Goal: Task Accomplishment & Management: Manage account settings

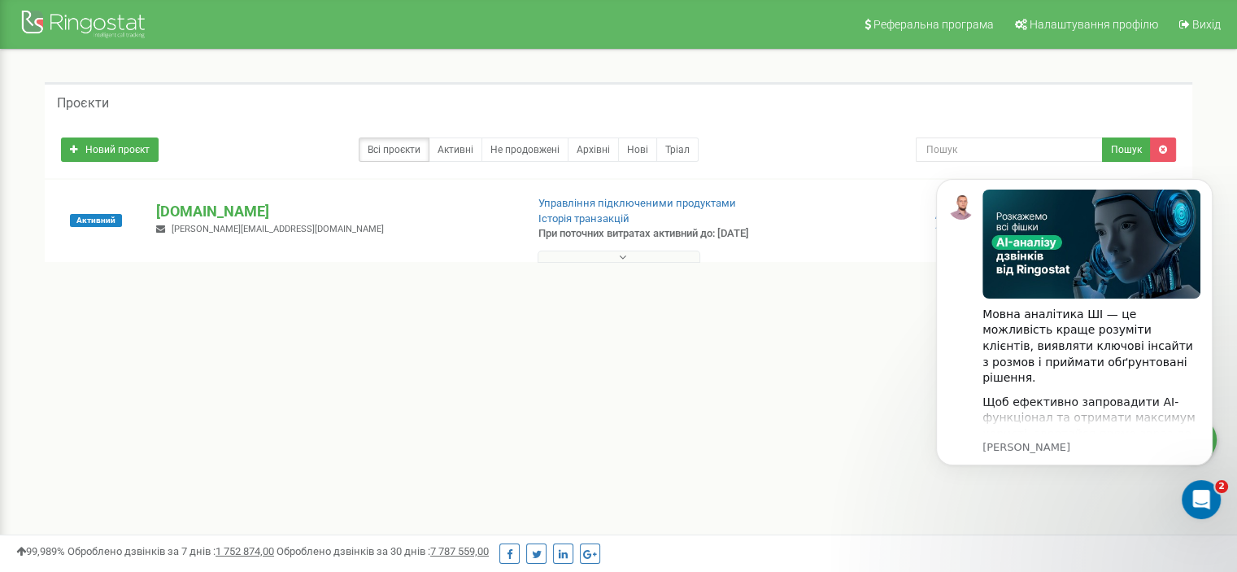
click at [723, 427] on div "Реферальна програма Налаштування профілю Вихід Проєкти Новий проєкт Всі проєкти…" at bounding box center [618, 488] width 1237 height 976
click at [533, 382] on div "Реферальна програма Налаштування профілю Вихід Проєкти Новий проєкт Всі проєкти…" at bounding box center [618, 488] width 1237 height 976
click at [393, 269] on div "1 - 1 of 1" at bounding box center [618, 291] width 1147 height 57
click at [225, 207] on p "[DOMAIN_NAME]" at bounding box center [333, 211] width 355 height 21
click at [800, 102] on div "Проєкти" at bounding box center [618, 101] width 1147 height 39
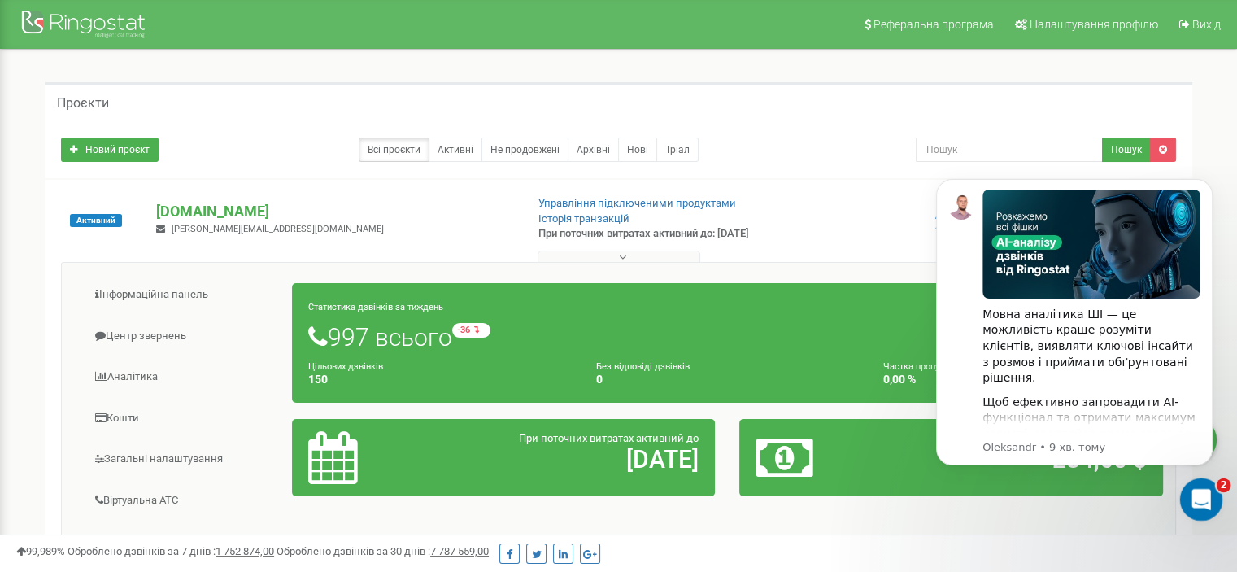
click at [1200, 494] on icon "Відкрити програму для спілкування Intercom" at bounding box center [1198, 497] width 27 height 27
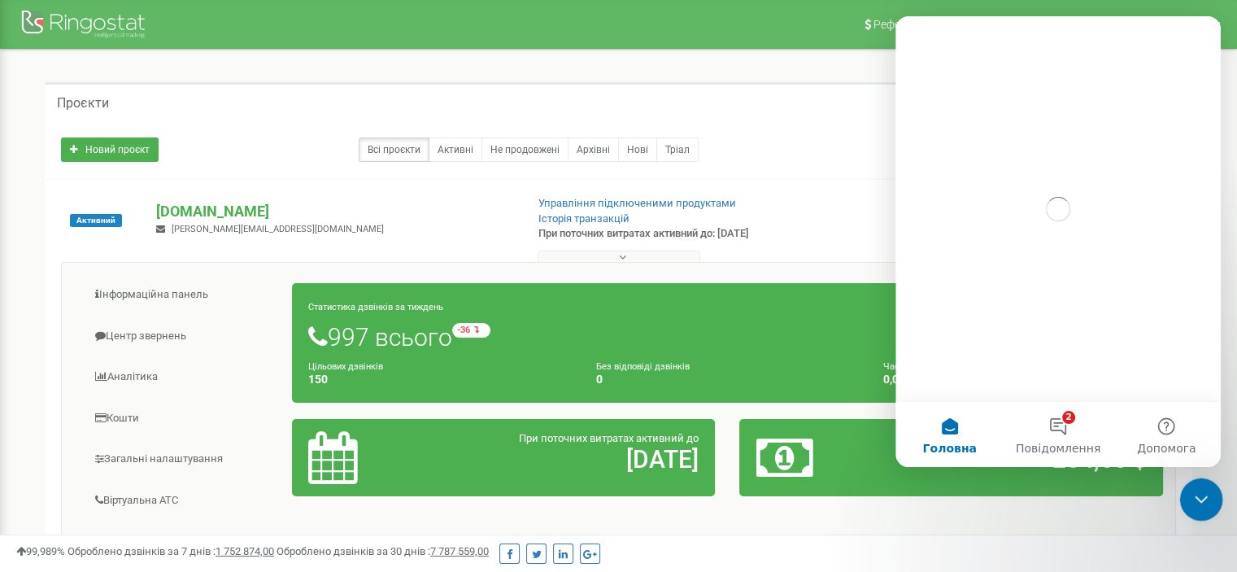
click at [1201, 502] on icon "Закрити програму для спілкування Intercom" at bounding box center [1199, 497] width 20 height 20
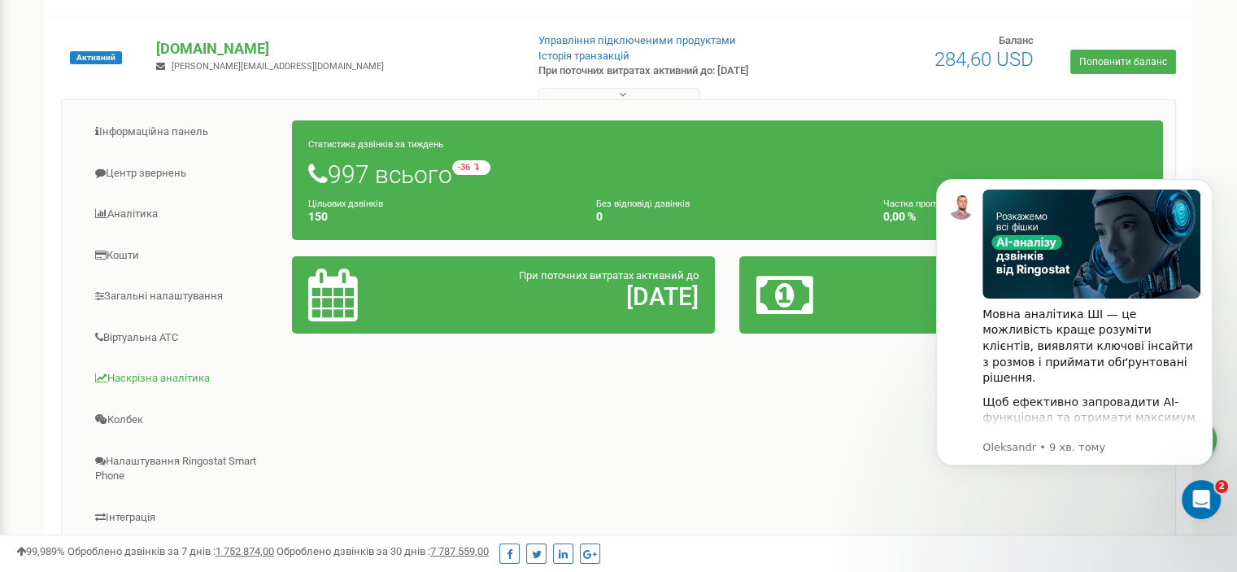
scroll to position [244, 0]
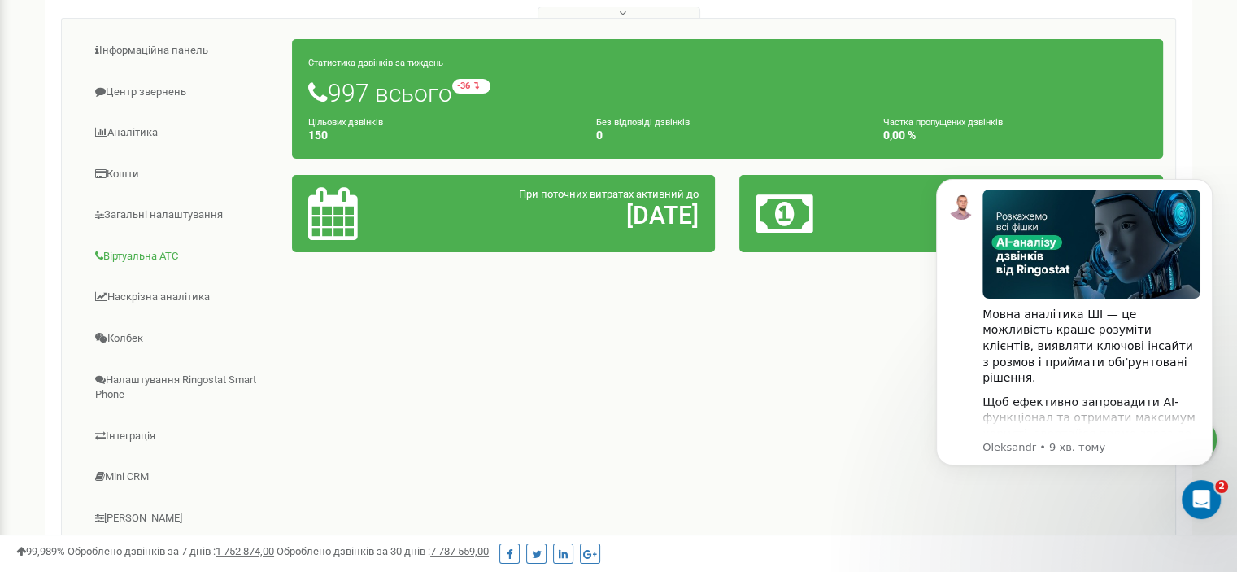
click at [141, 246] on link "Віртуальна АТС" at bounding box center [183, 257] width 219 height 40
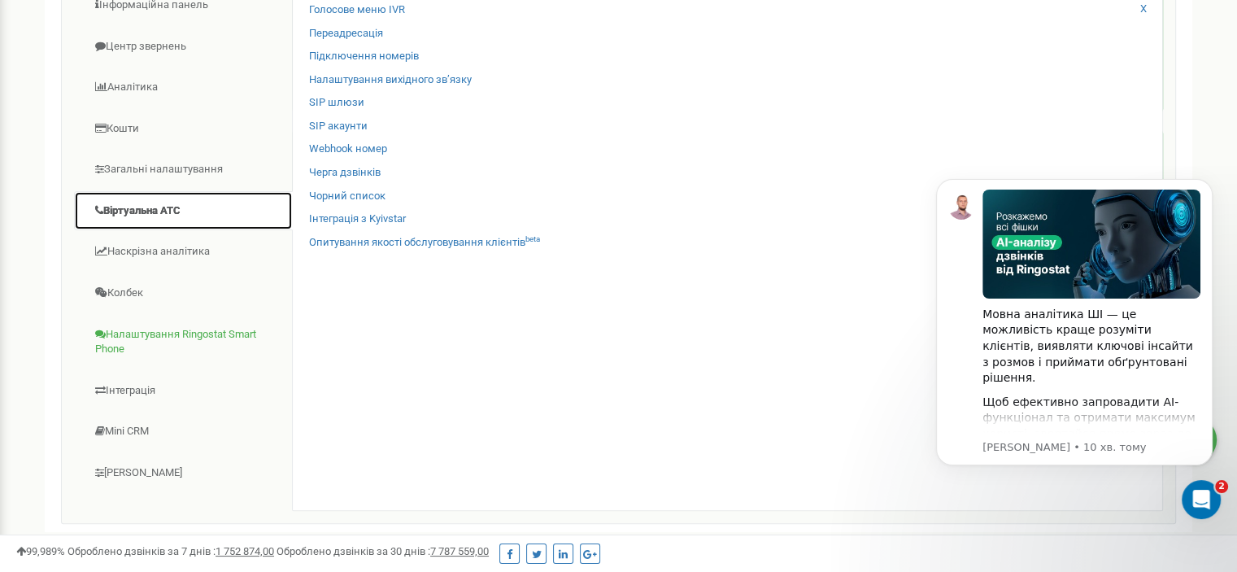
scroll to position [325, 0]
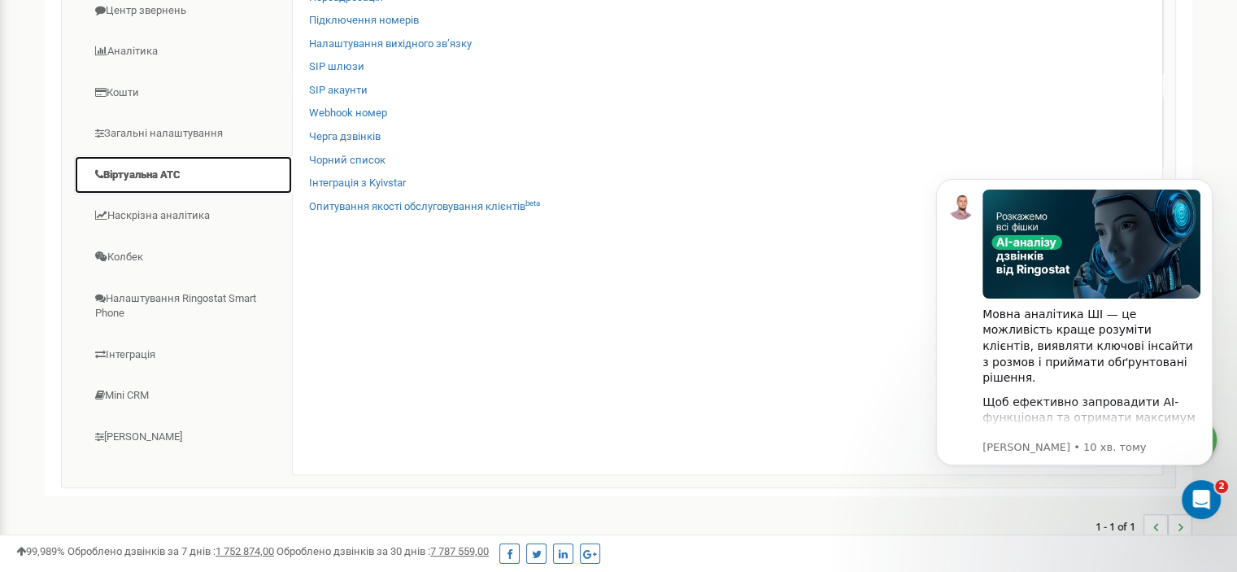
click at [159, 167] on link "Віртуальна АТС" at bounding box center [183, 175] width 219 height 40
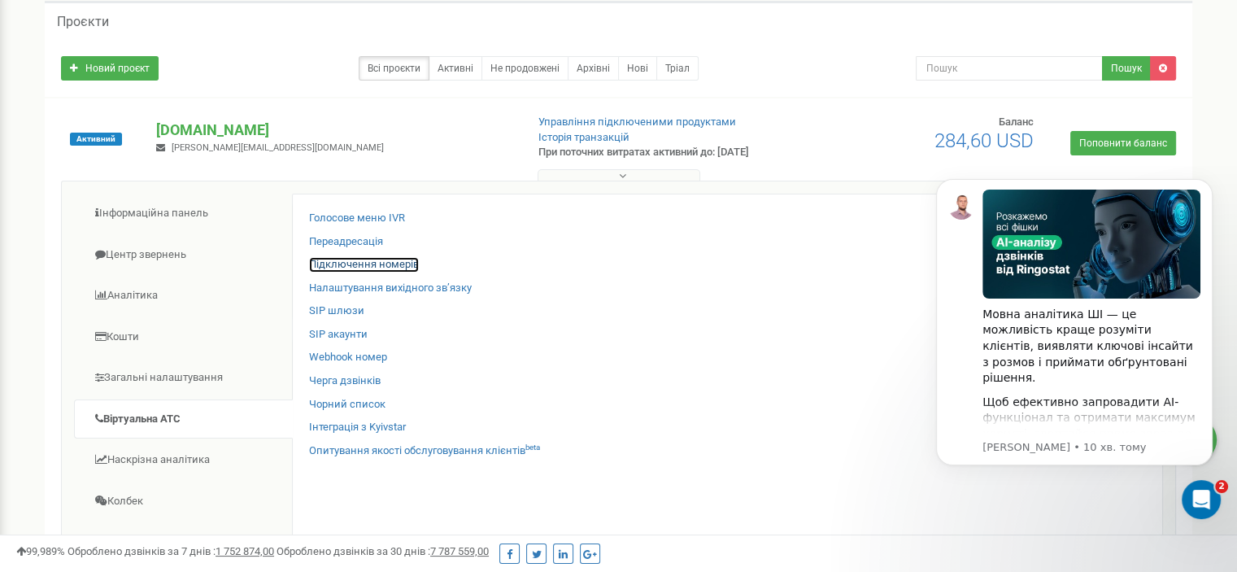
click at [364, 264] on link "Підключення номерів" at bounding box center [364, 264] width 110 height 15
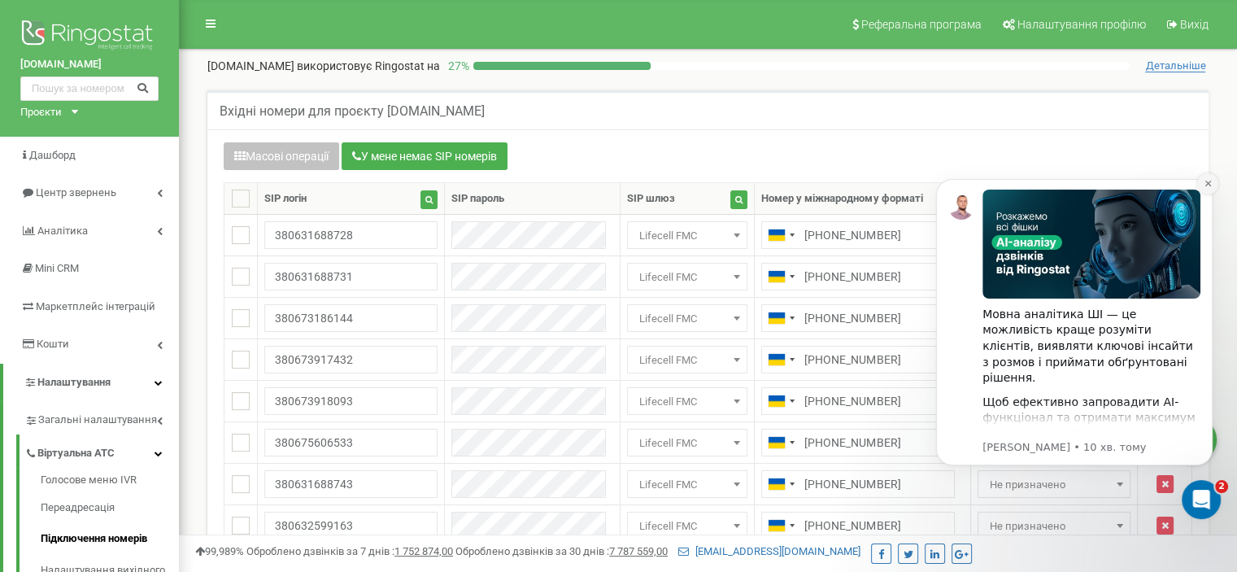
click at [1209, 183] on icon "Dismiss notification" at bounding box center [1207, 183] width 9 height 9
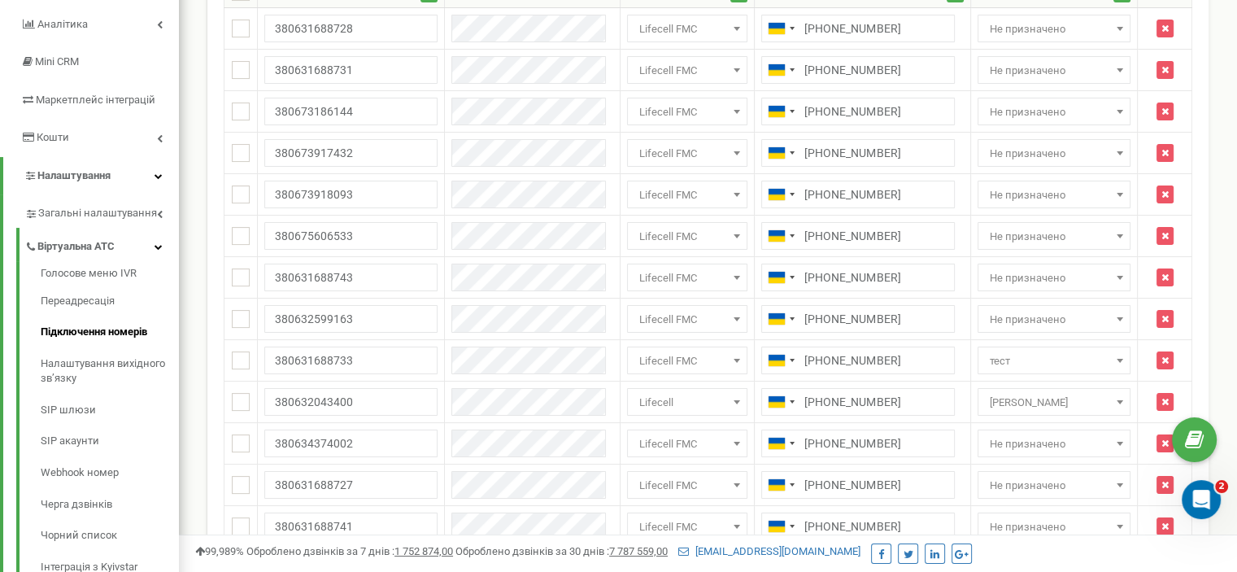
scroll to position [325, 0]
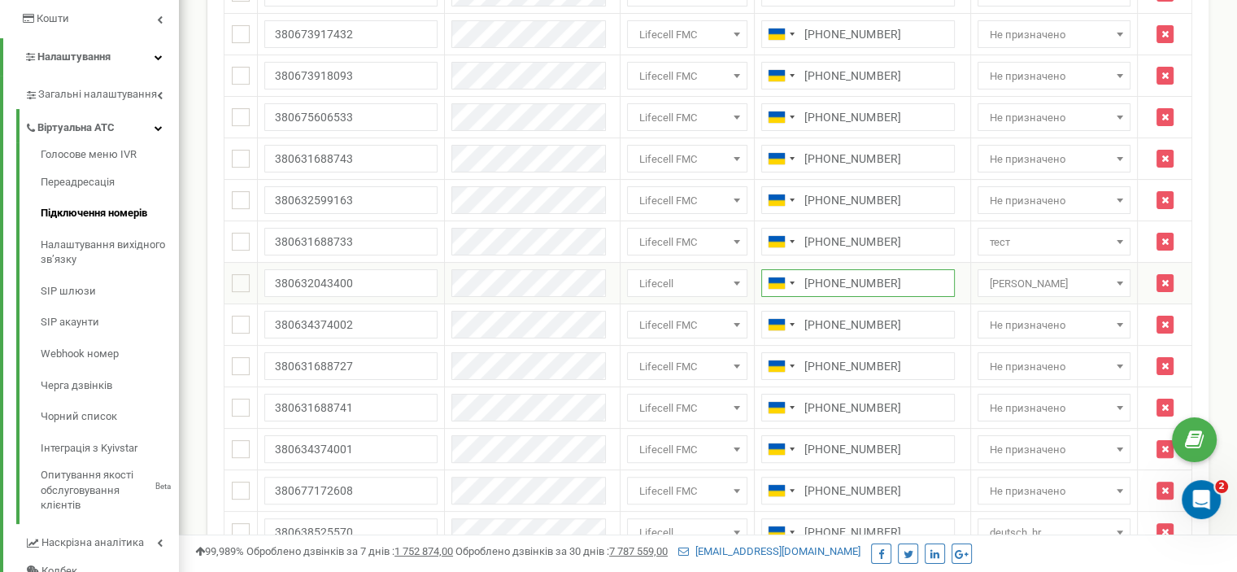
drag, startPoint x: 871, startPoint y: 280, endPoint x: 781, endPoint y: 285, distance: 89.6
click at [781, 285] on input "+380632043400" at bounding box center [857, 283] width 193 height 28
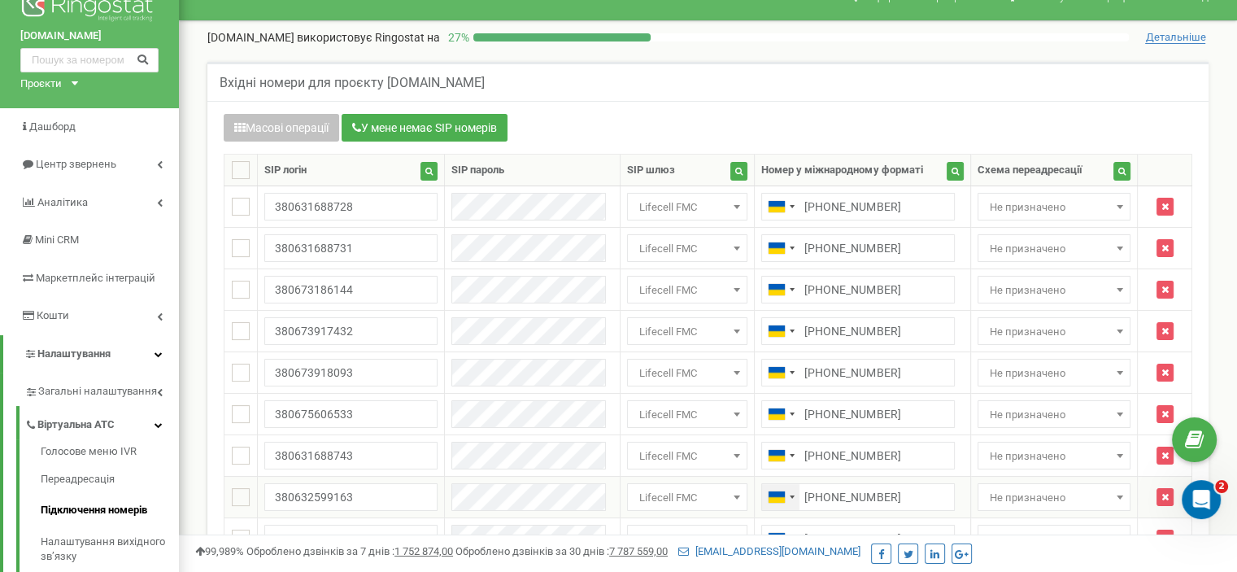
scroll to position [0, 0]
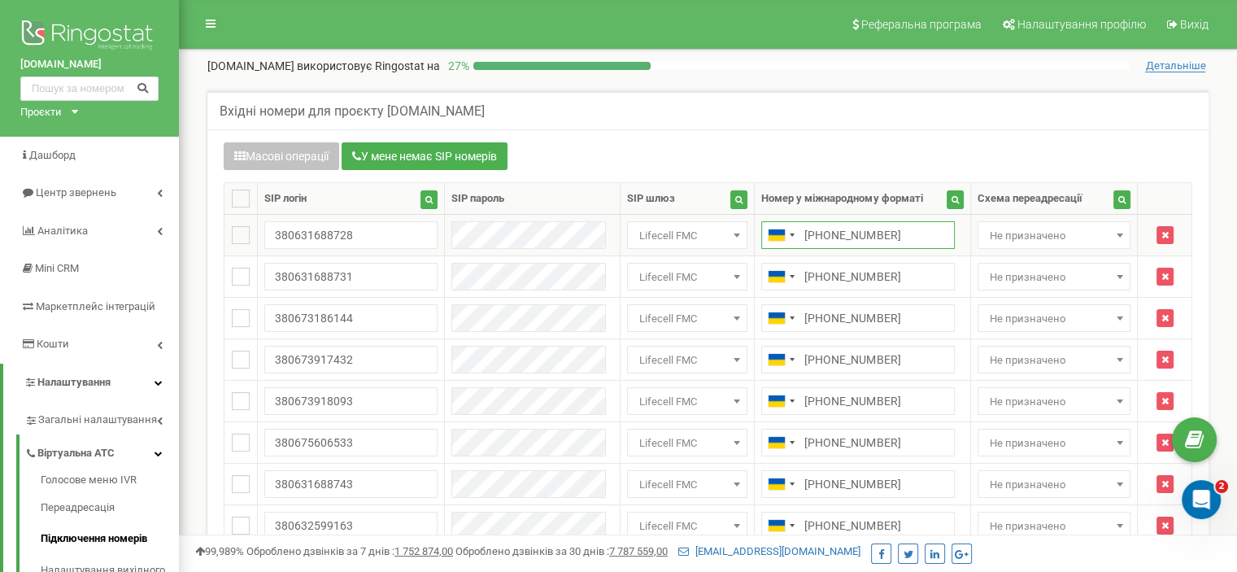
drag, startPoint x: 875, startPoint y: 233, endPoint x: 784, endPoint y: 240, distance: 91.3
click at [784, 240] on input "+380734369863" at bounding box center [857, 235] width 193 height 28
drag, startPoint x: 887, startPoint y: 272, endPoint x: 786, endPoint y: 285, distance: 101.5
click at [786, 285] on input "+380734364738" at bounding box center [857, 277] width 193 height 28
drag, startPoint x: 871, startPoint y: 315, endPoint x: 785, endPoint y: 324, distance: 86.7
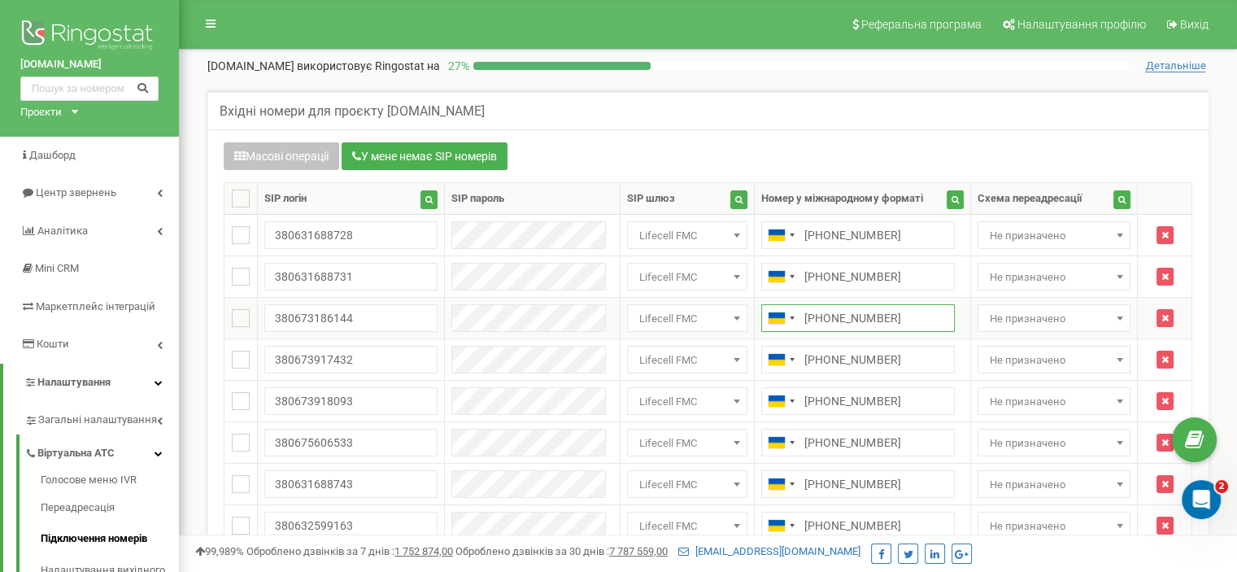
click at [785, 324] on input "+380639694033" at bounding box center [857, 318] width 193 height 28
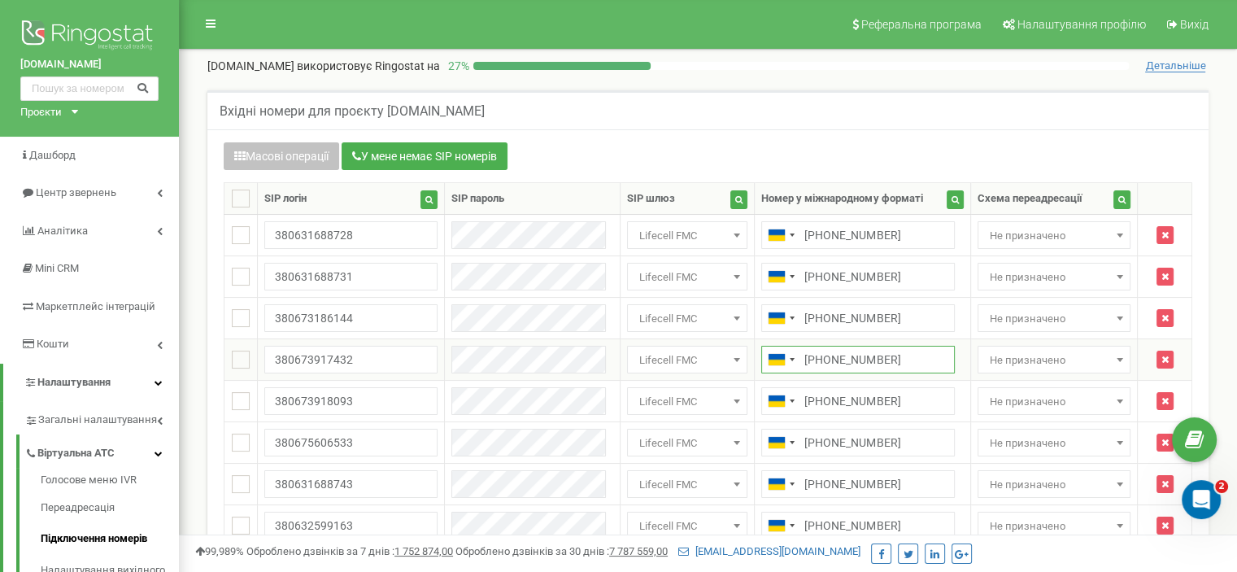
drag, startPoint x: 869, startPoint y: 355, endPoint x: 784, endPoint y: 364, distance: 85.8
click at [784, 364] on input "+380730658353" at bounding box center [857, 360] width 193 height 28
drag, startPoint x: 842, startPoint y: 399, endPoint x: 786, endPoint y: 397, distance: 56.1
click at [786, 397] on input "+380735058457" at bounding box center [857, 401] width 193 height 28
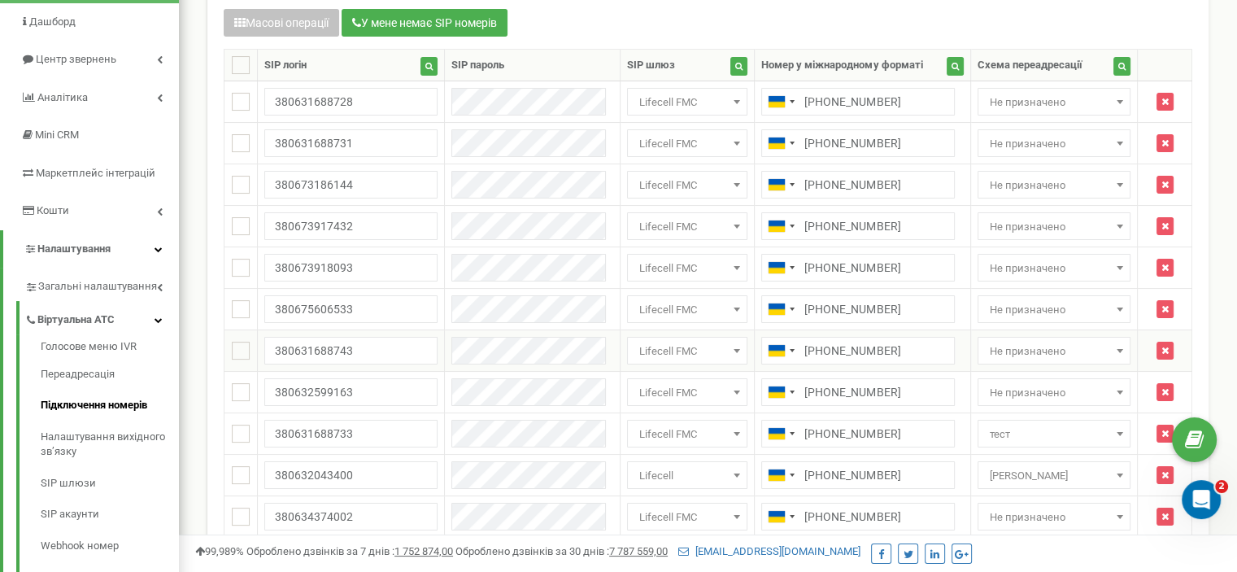
scroll to position [163, 0]
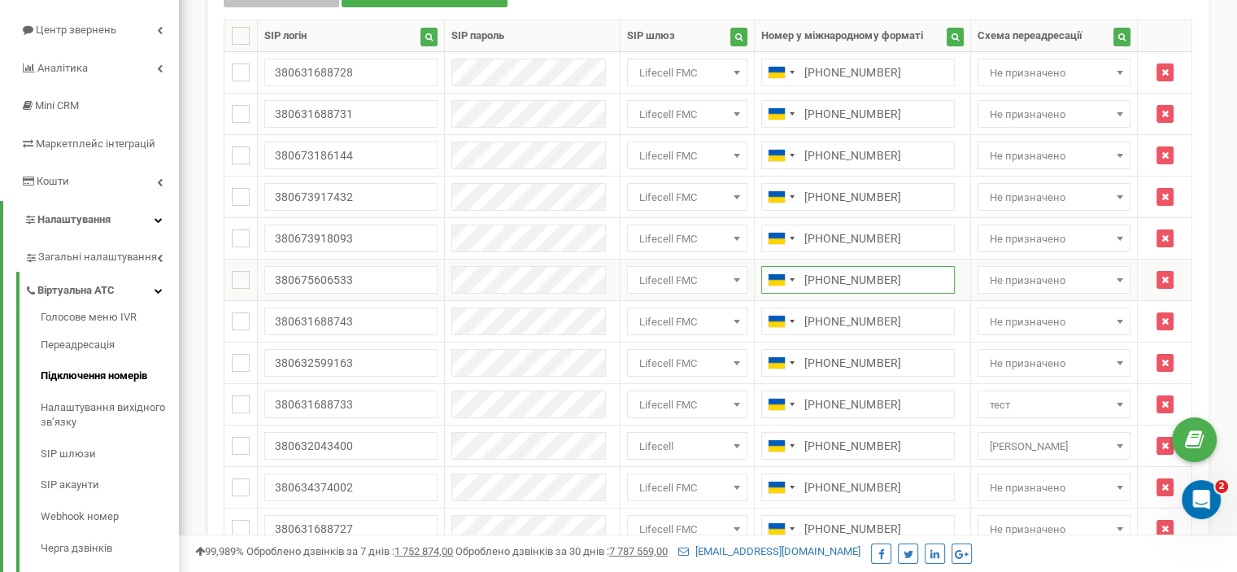
drag, startPoint x: 868, startPoint y: 273, endPoint x: 789, endPoint y: 280, distance: 80.0
click at [789, 280] on input "+380735458058" at bounding box center [857, 280] width 193 height 28
drag, startPoint x: 880, startPoint y: 323, endPoint x: 785, endPoint y: 324, distance: 94.3
click at [785, 324] on input "+380739746835" at bounding box center [857, 321] width 193 height 28
drag, startPoint x: 886, startPoint y: 362, endPoint x: 788, endPoint y: 363, distance: 98.4
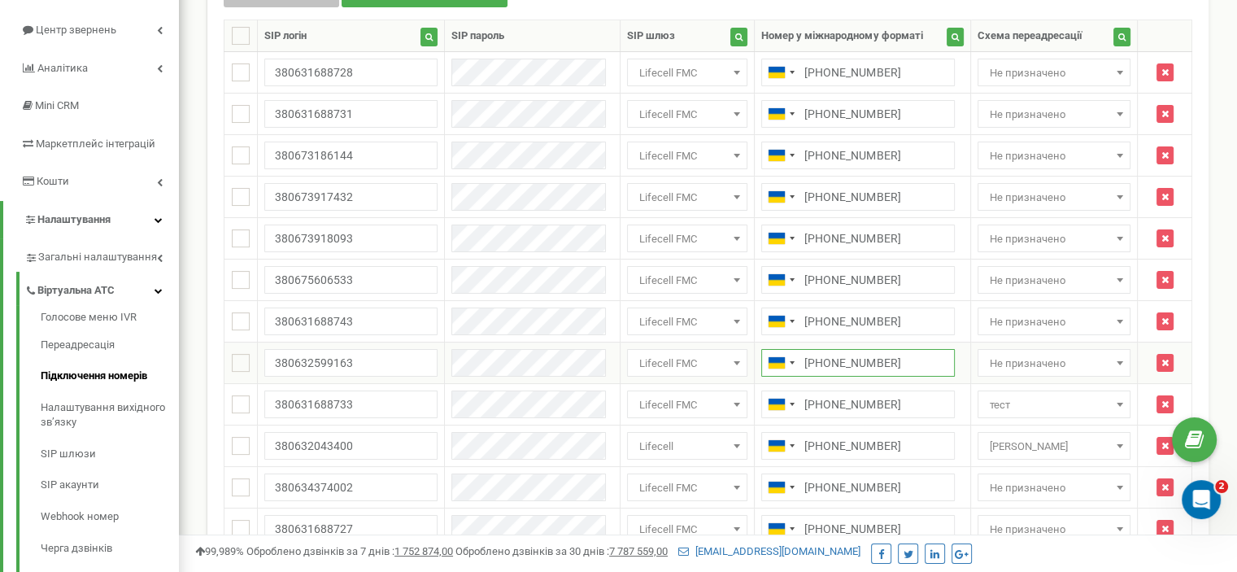
click at [788, 363] on input "+380939895470" at bounding box center [857, 363] width 193 height 28
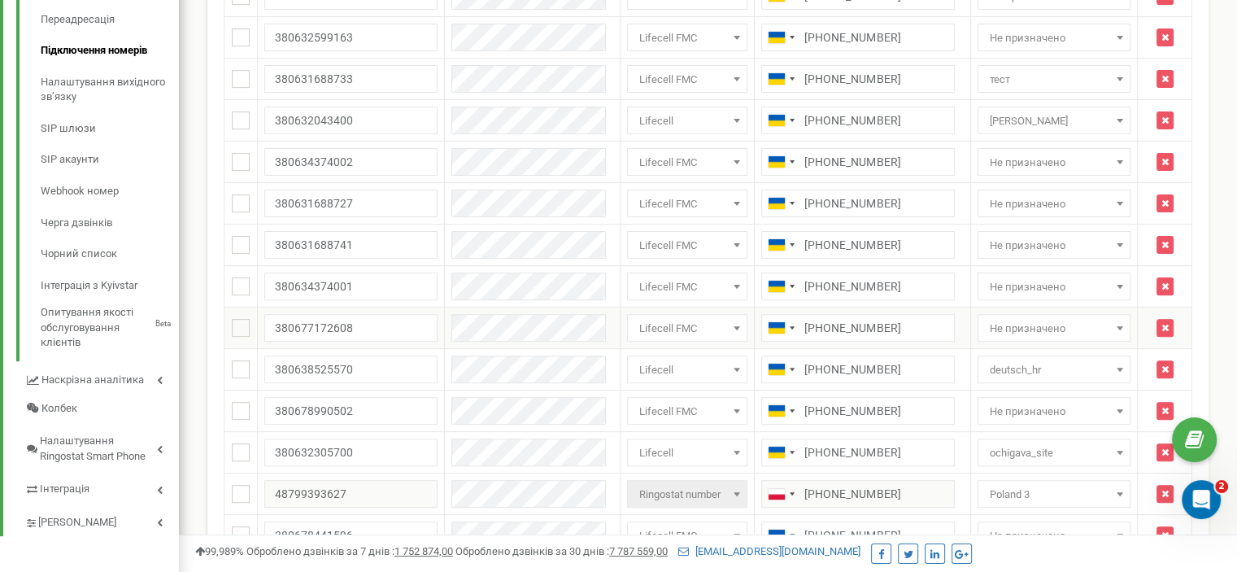
scroll to position [325, 0]
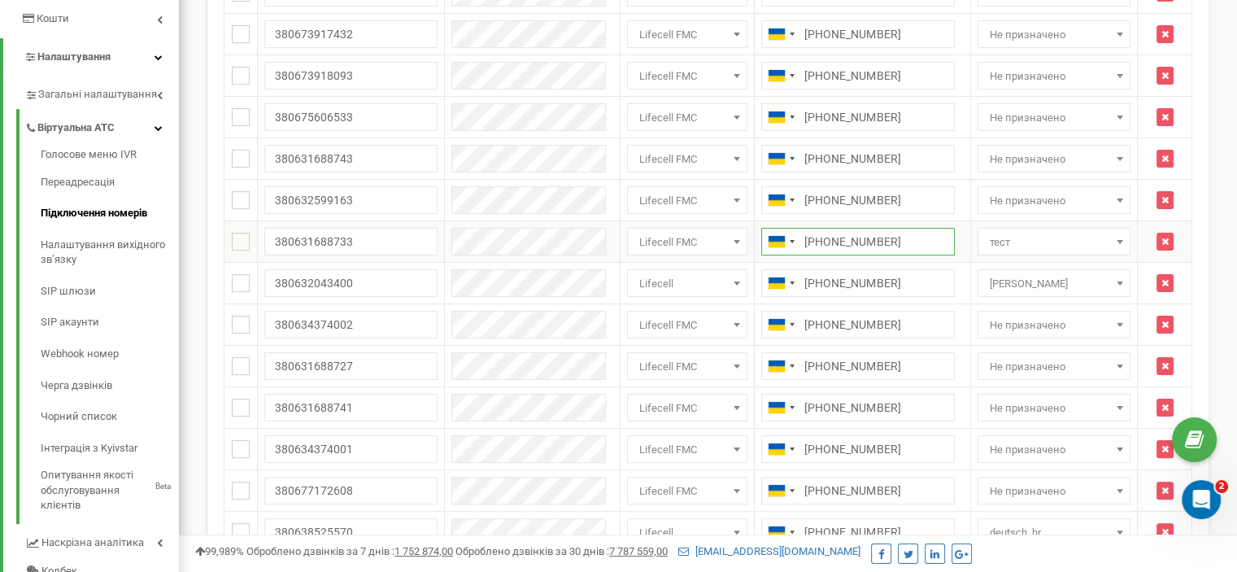
drag, startPoint x: 866, startPoint y: 240, endPoint x: 783, endPoint y: 244, distance: 83.0
click at [783, 244] on input "+380734361126" at bounding box center [857, 242] width 193 height 28
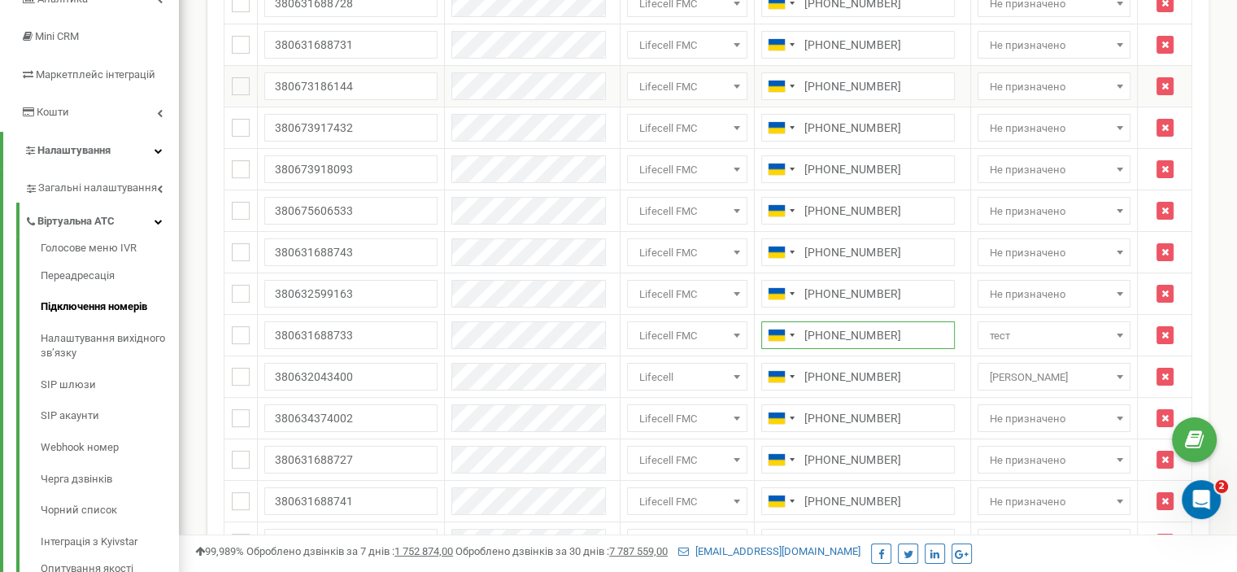
scroll to position [244, 0]
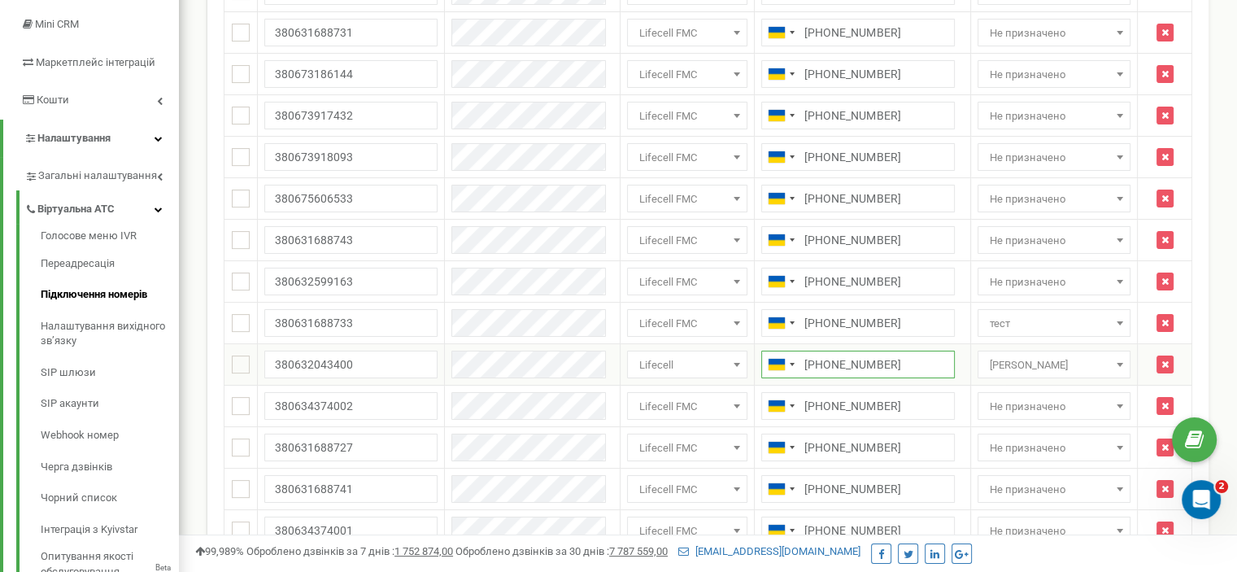
drag, startPoint x: 875, startPoint y: 357, endPoint x: 784, endPoint y: 366, distance: 91.5
click at [784, 366] on input "+380632043400" at bounding box center [857, 364] width 193 height 28
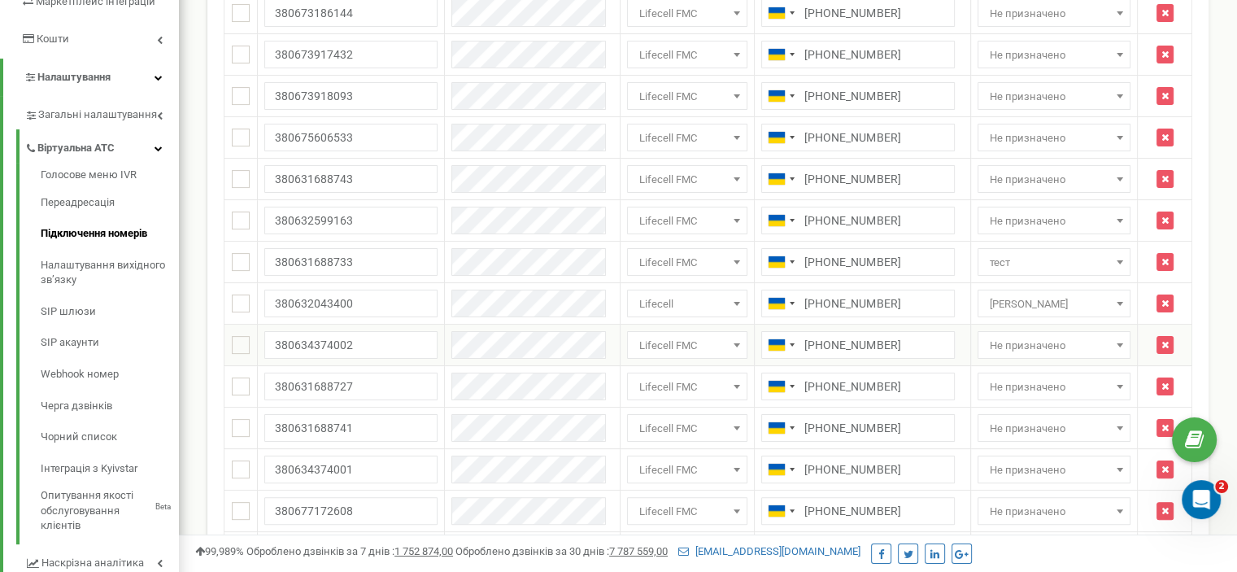
scroll to position [325, 0]
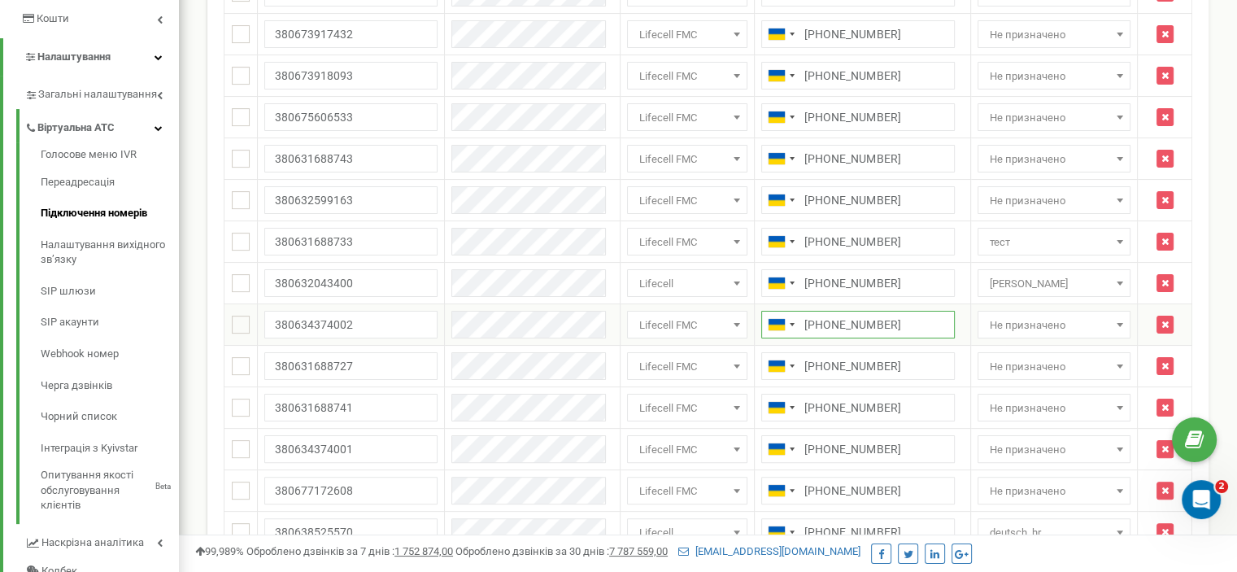
drag, startPoint x: 868, startPoint y: 318, endPoint x: 788, endPoint y: 323, distance: 80.6
click at [788, 323] on input "+380636858959" at bounding box center [857, 325] width 193 height 28
drag, startPoint x: 868, startPoint y: 367, endPoint x: 787, endPoint y: 367, distance: 81.3
click at [787, 367] on input "+380734361947" at bounding box center [857, 366] width 193 height 28
drag, startPoint x: 845, startPoint y: 409, endPoint x: 787, endPoint y: 406, distance: 58.6
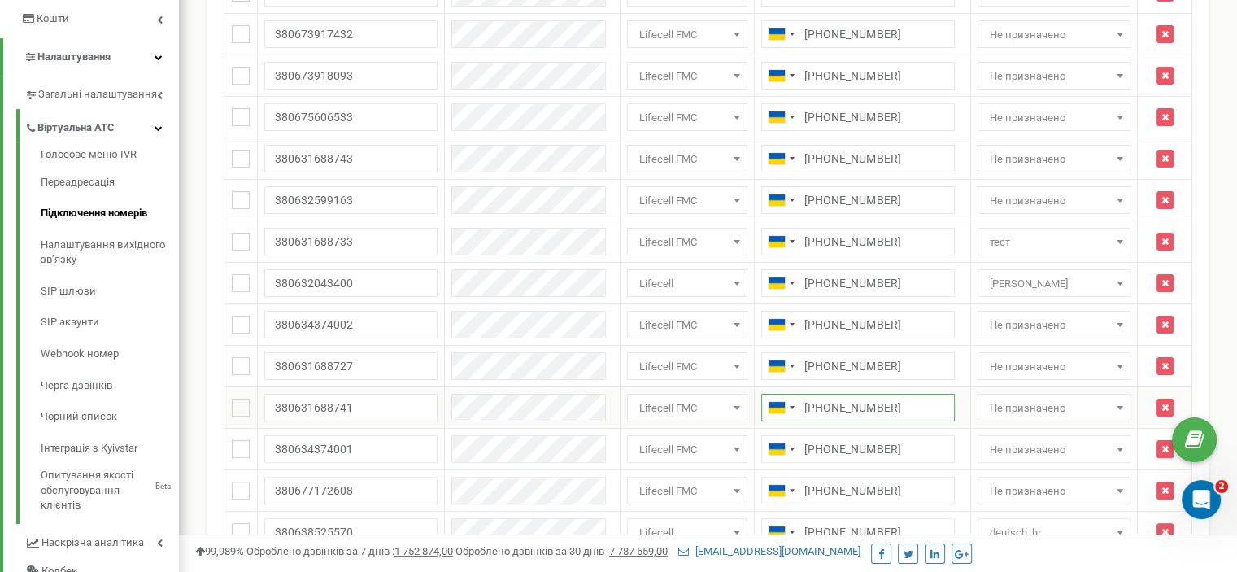
click at [787, 406] on input "+380734361764" at bounding box center [857, 407] width 193 height 28
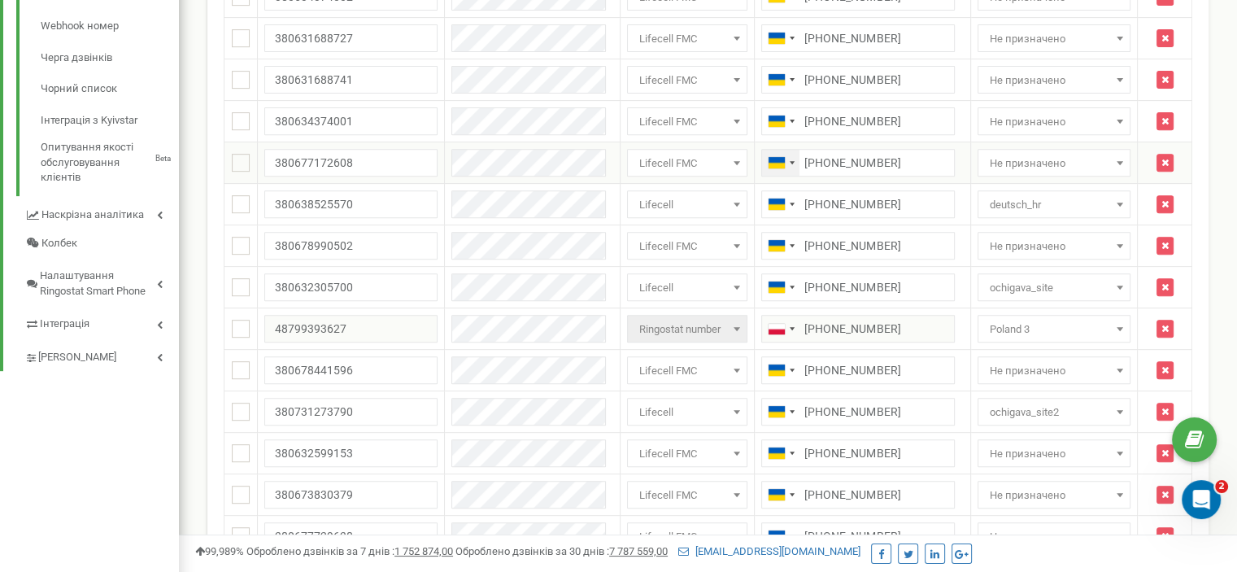
scroll to position [406, 0]
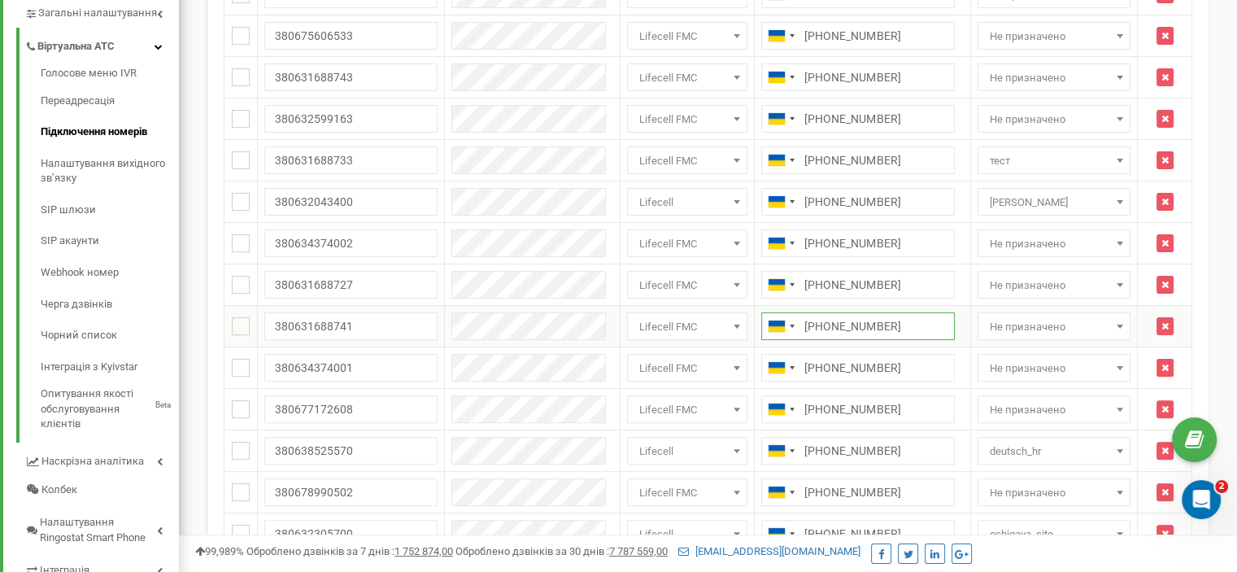
click at [862, 324] on input "+380734361764" at bounding box center [857, 326] width 193 height 28
click at [875, 323] on input "+380734361764" at bounding box center [857, 326] width 193 height 28
drag, startPoint x: 874, startPoint y: 367, endPoint x: 788, endPoint y: 368, distance: 86.2
click at [788, 368] on input "+380637892473" at bounding box center [857, 368] width 193 height 28
click at [874, 367] on input "+380637892473" at bounding box center [857, 368] width 193 height 28
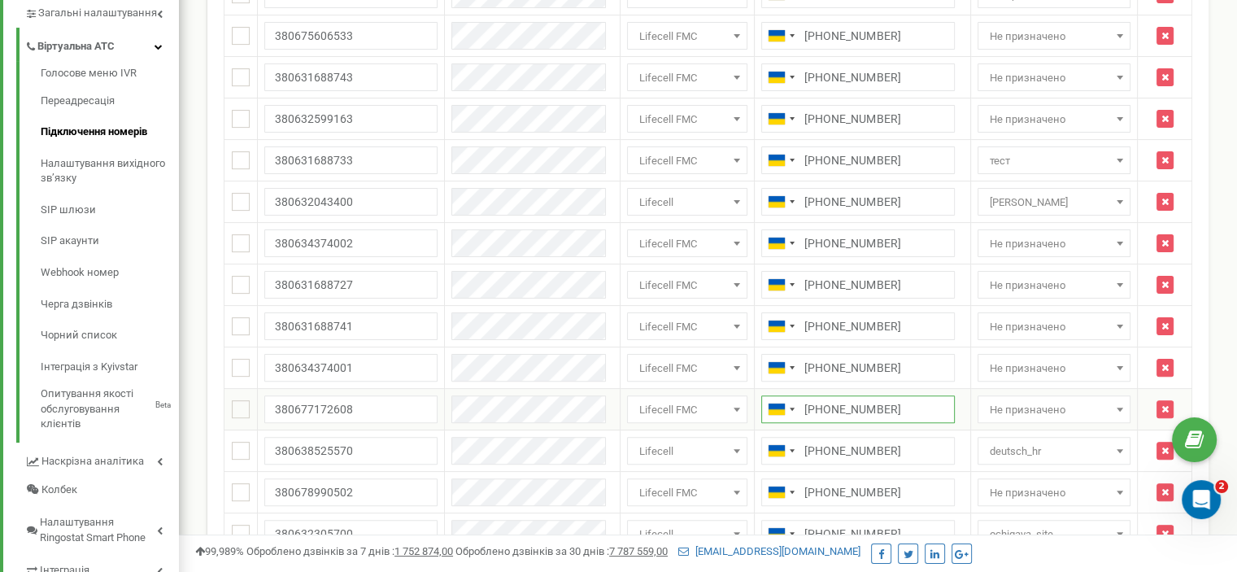
drag, startPoint x: 872, startPoint y: 402, endPoint x: 787, endPoint y: 407, distance: 85.5
click at [787, 407] on input "+380730058558" at bounding box center [857, 409] width 193 height 28
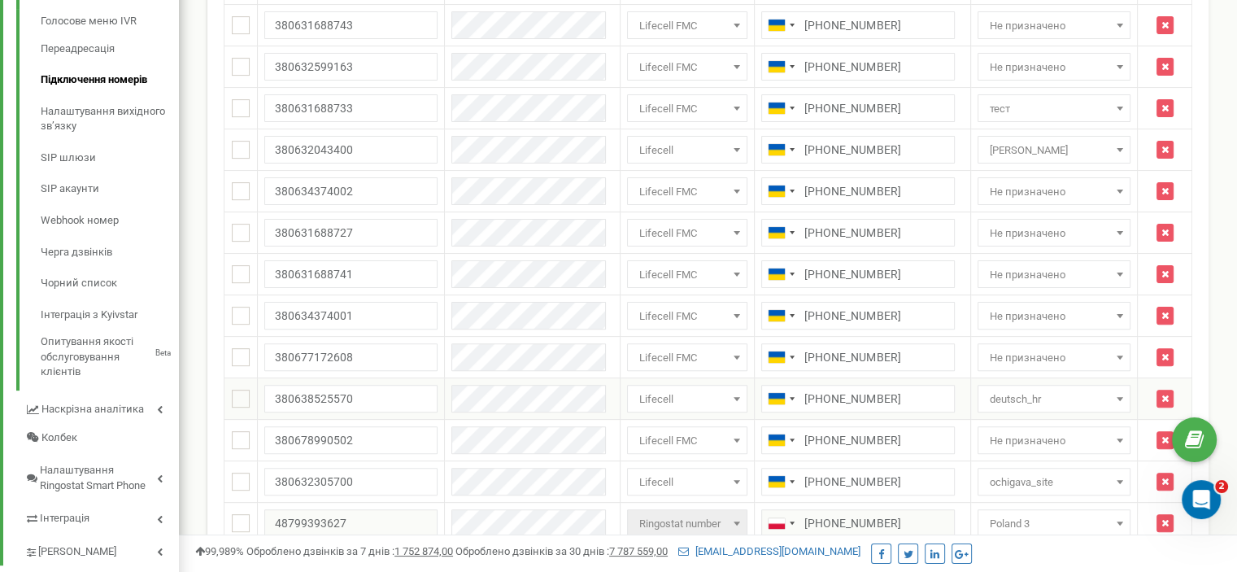
scroll to position [488, 0]
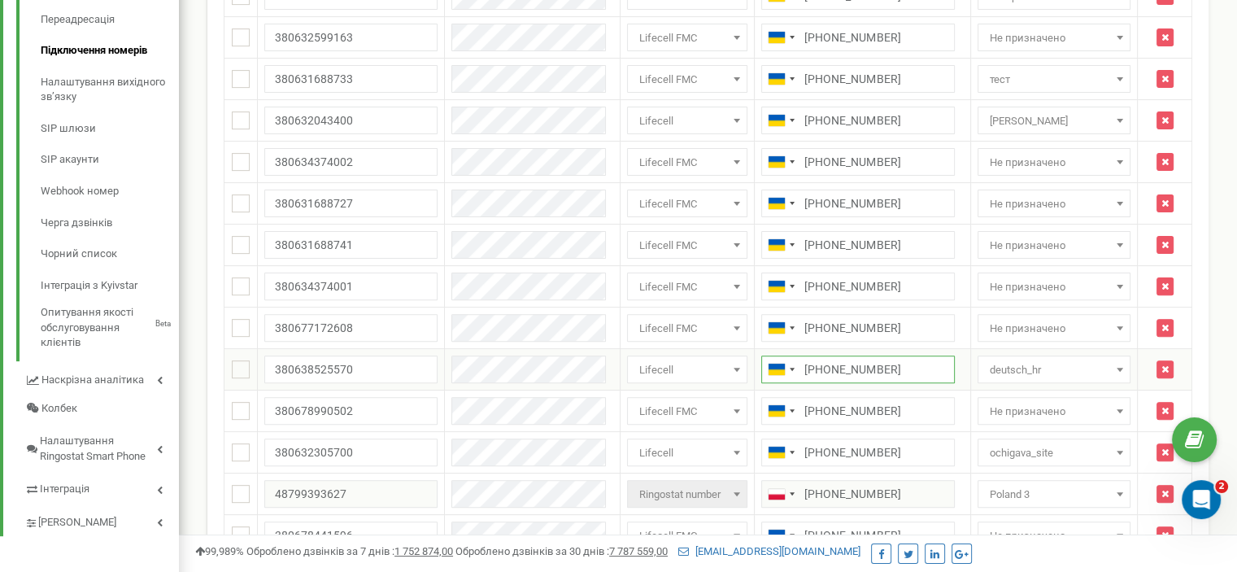
drag, startPoint x: 863, startPoint y: 363, endPoint x: 787, endPoint y: 367, distance: 76.5
click at [787, 367] on input "+380638525570" at bounding box center [857, 369] width 193 height 28
drag, startPoint x: 867, startPoint y: 363, endPoint x: 821, endPoint y: 352, distance: 47.5
click at [801, 361] on input "+380638525570" at bounding box center [857, 369] width 193 height 28
drag, startPoint x: 864, startPoint y: 241, endPoint x: 788, endPoint y: 240, distance: 76.4
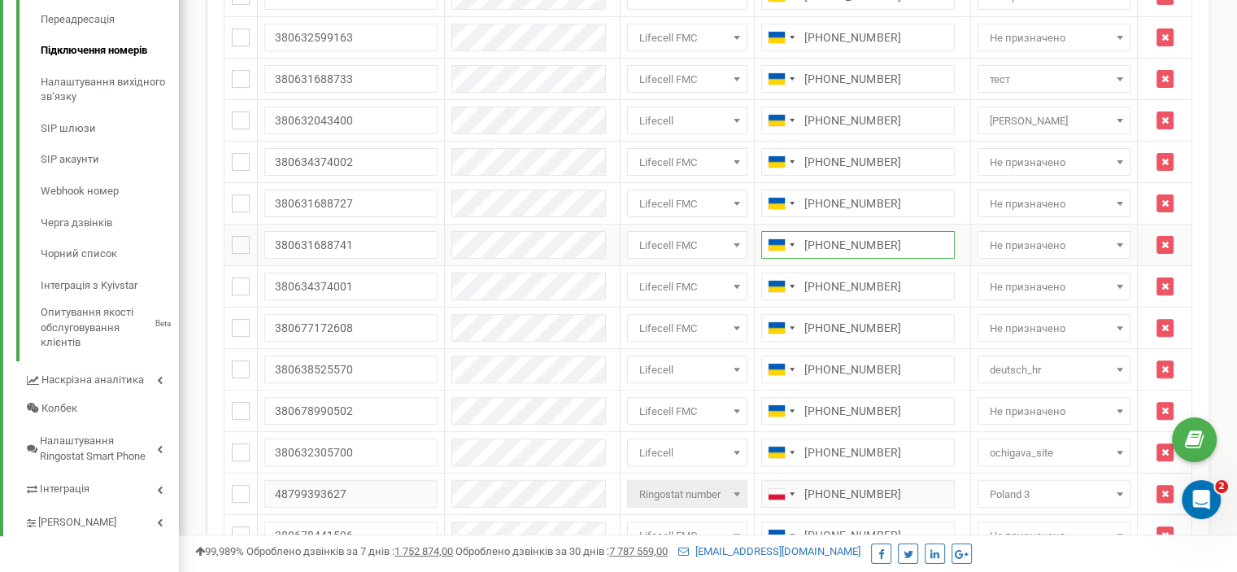
click at [788, 240] on input "+380734361764" at bounding box center [857, 245] width 193 height 28
drag, startPoint x: 872, startPoint y: 284, endPoint x: 789, endPoint y: 284, distance: 83.7
click at [789, 284] on input "+380637892473" at bounding box center [857, 286] width 193 height 28
drag, startPoint x: 870, startPoint y: 315, endPoint x: 788, endPoint y: 320, distance: 82.3
click at [788, 320] on input "+380730058558" at bounding box center [857, 328] width 193 height 28
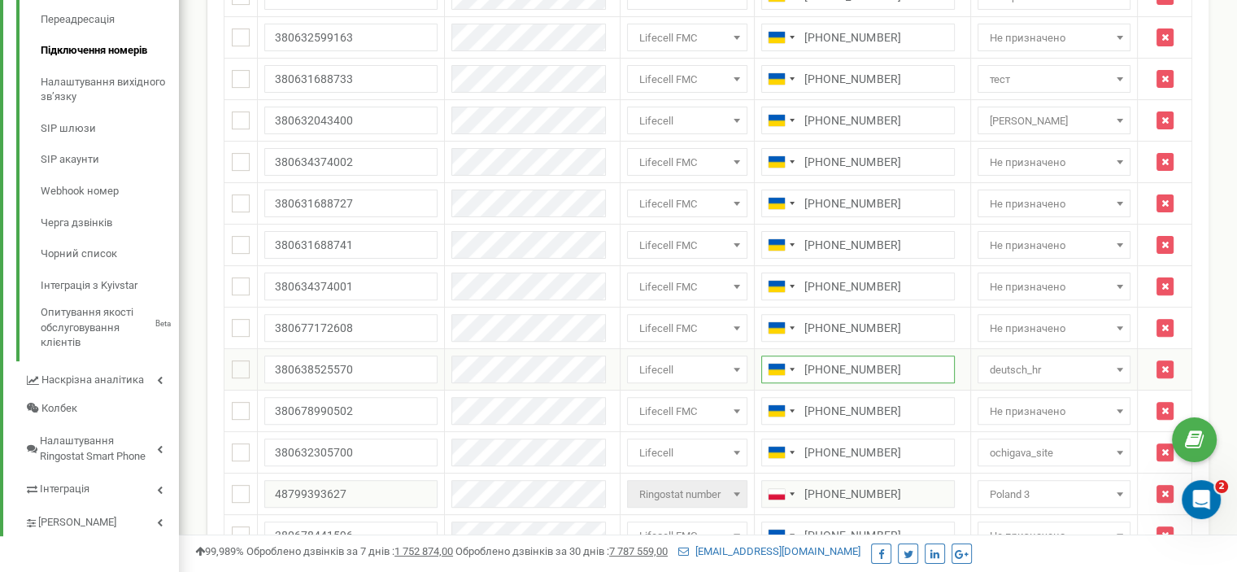
drag, startPoint x: 871, startPoint y: 363, endPoint x: 787, endPoint y: 366, distance: 83.8
click at [787, 366] on input "+380638525570" at bounding box center [857, 369] width 193 height 28
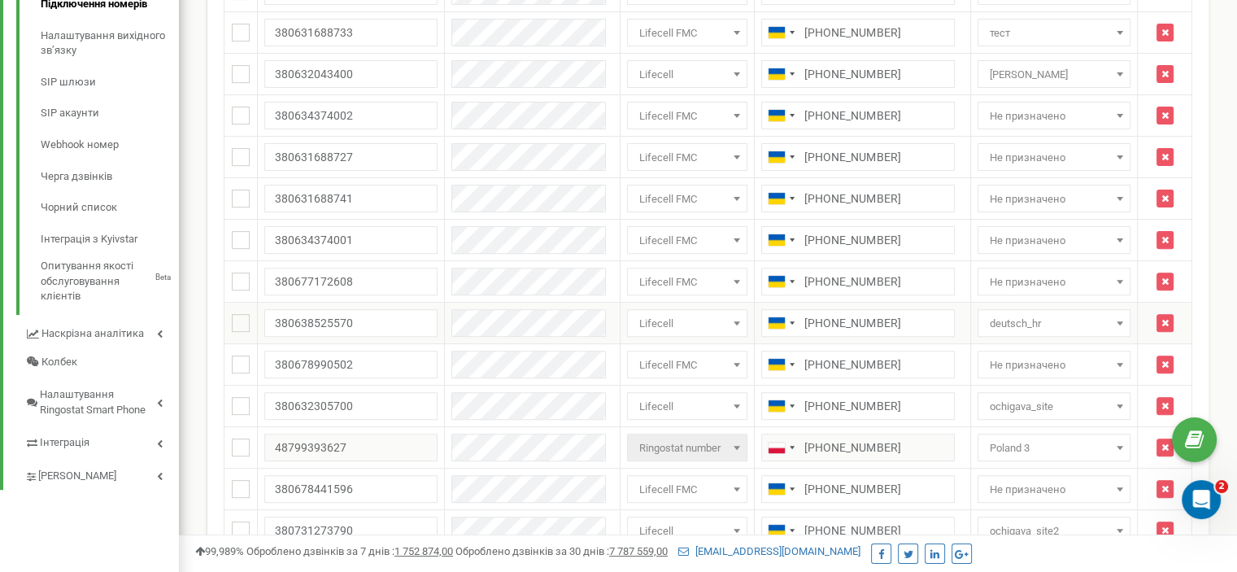
scroll to position [650, 0]
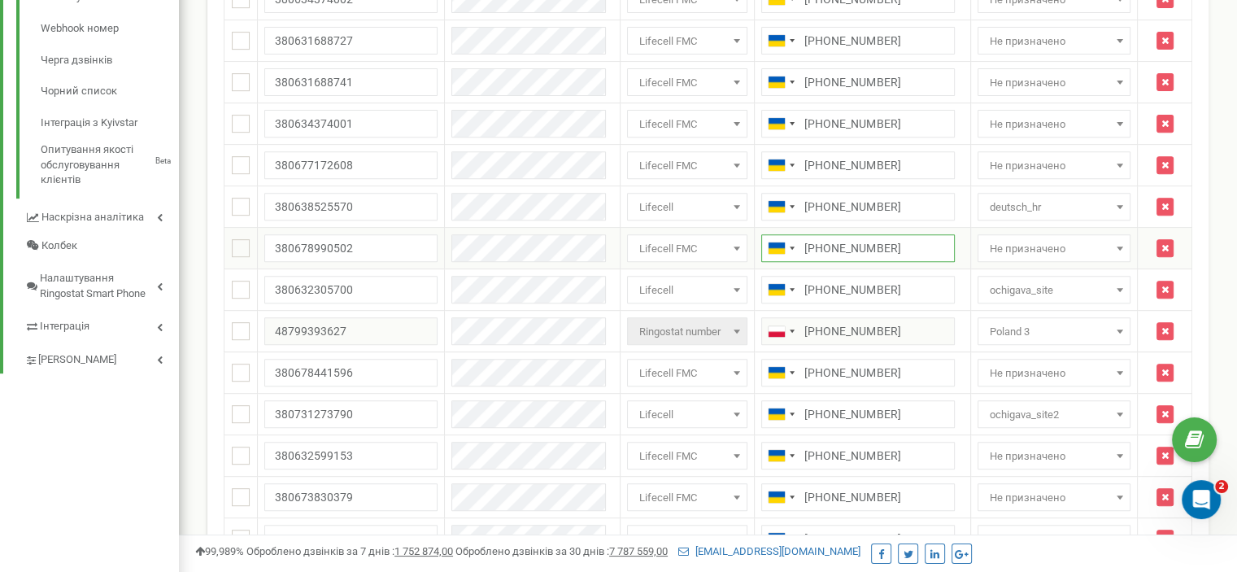
drag, startPoint x: 878, startPoint y: 250, endPoint x: 787, endPoint y: 246, distance: 91.1
click at [787, 246] on input "+380735976781" at bounding box center [857, 248] width 193 height 28
drag, startPoint x: 876, startPoint y: 290, endPoint x: 785, endPoint y: 294, distance: 90.3
click at [785, 294] on input "+380632305700" at bounding box center [857, 290] width 193 height 28
drag, startPoint x: 864, startPoint y: 371, endPoint x: 793, endPoint y: 376, distance: 71.8
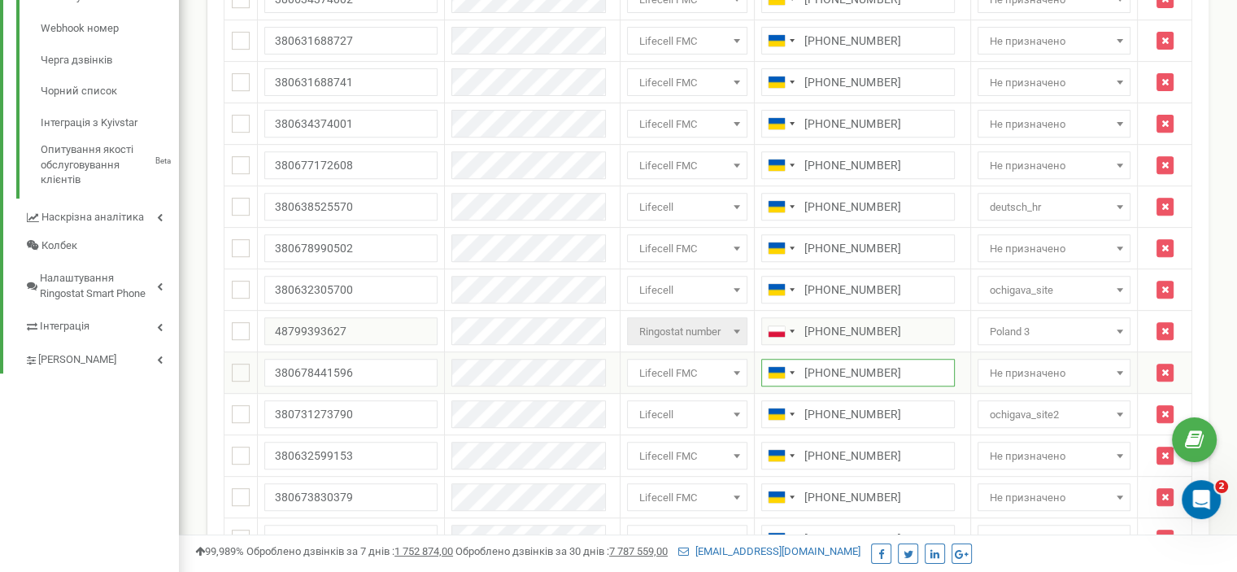
click at [792, 376] on input "+380735985144" at bounding box center [857, 373] width 193 height 28
drag, startPoint x: 880, startPoint y: 370, endPoint x: 787, endPoint y: 372, distance: 92.7
click at [787, 372] on input "+380735985144" at bounding box center [857, 373] width 193 height 28
drag, startPoint x: 819, startPoint y: 409, endPoint x: 787, endPoint y: 411, distance: 32.6
click at [787, 411] on input "+380731273790" at bounding box center [857, 414] width 193 height 28
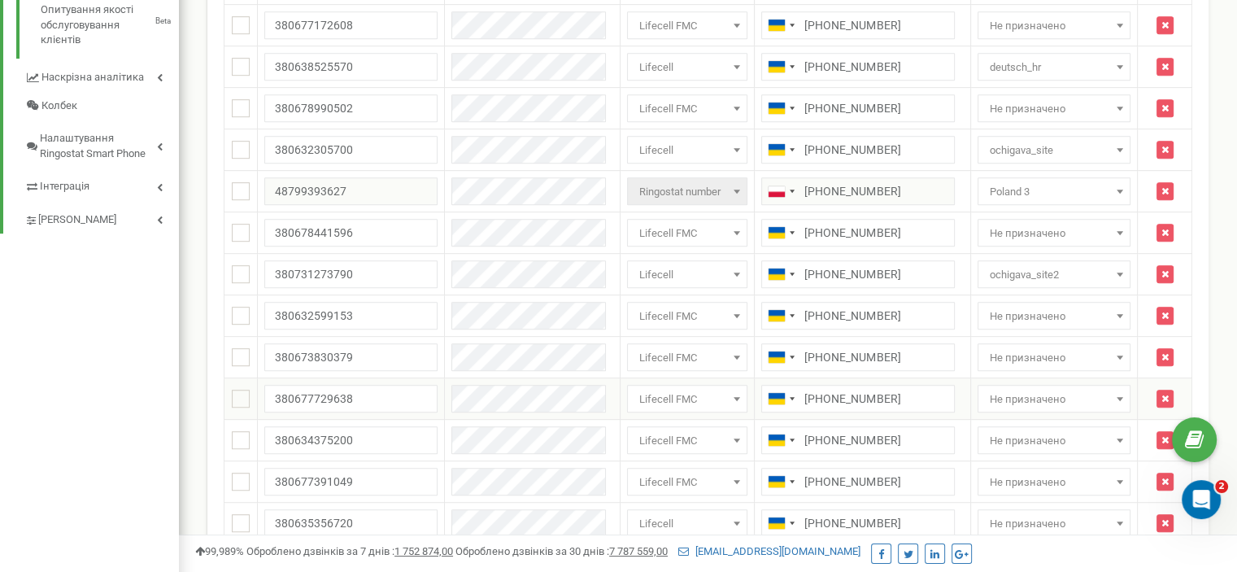
scroll to position [813, 0]
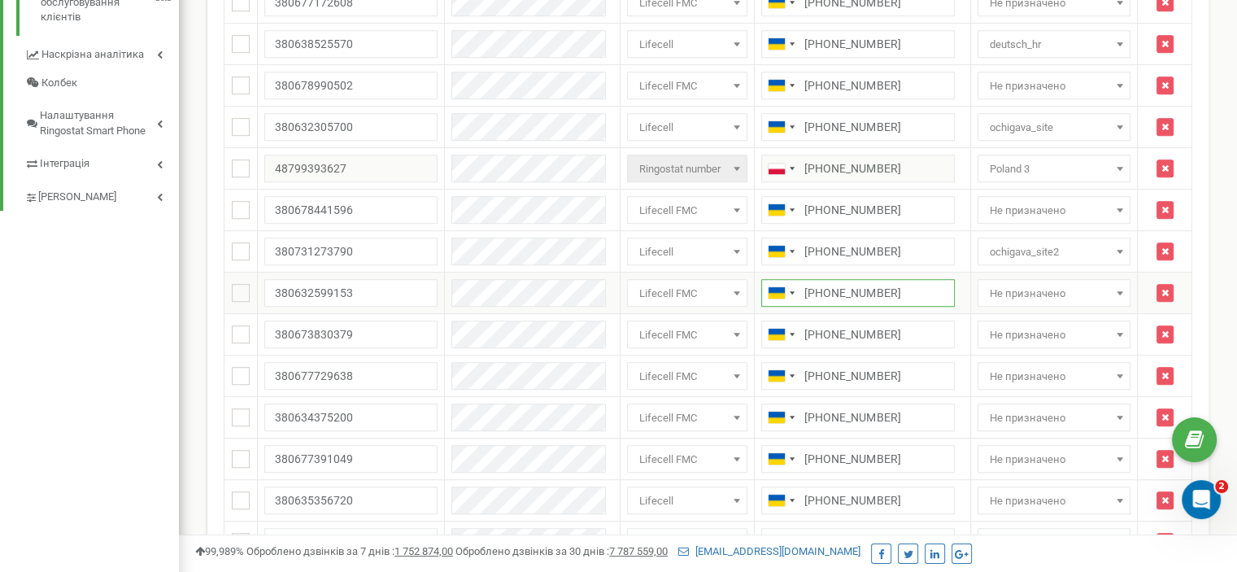
drag, startPoint x: 872, startPoint y: 289, endPoint x: 785, endPoint y: 294, distance: 86.4
click at [785, 294] on input "+380737686367" at bounding box center [857, 293] width 193 height 28
drag, startPoint x: 875, startPoint y: 328, endPoint x: 787, endPoint y: 333, distance: 87.9
click at [787, 333] on input "+380738258451" at bounding box center [857, 334] width 193 height 28
drag, startPoint x: 802, startPoint y: 378, endPoint x: 785, endPoint y: 378, distance: 17.1
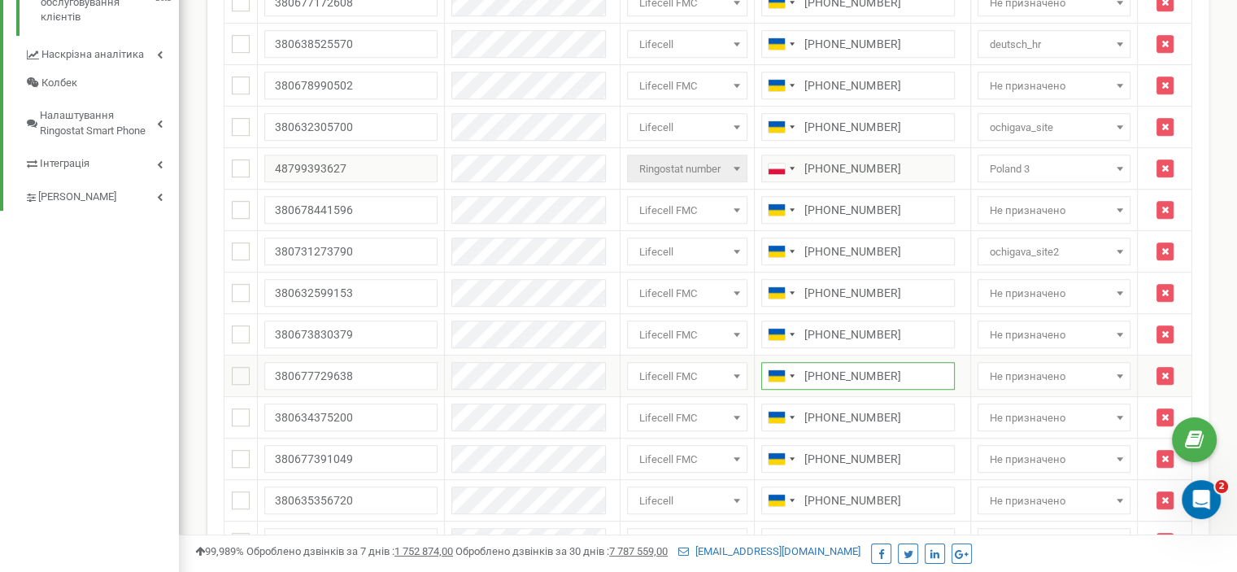
click at [785, 378] on input "+380738758053" at bounding box center [857, 376] width 193 height 28
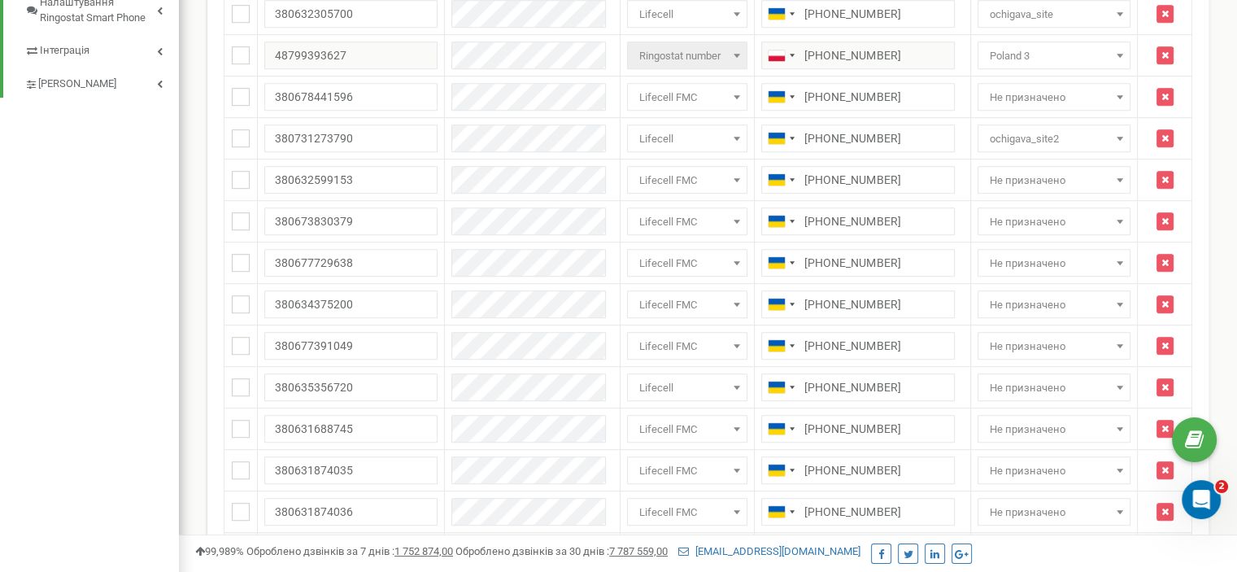
scroll to position [1057, 0]
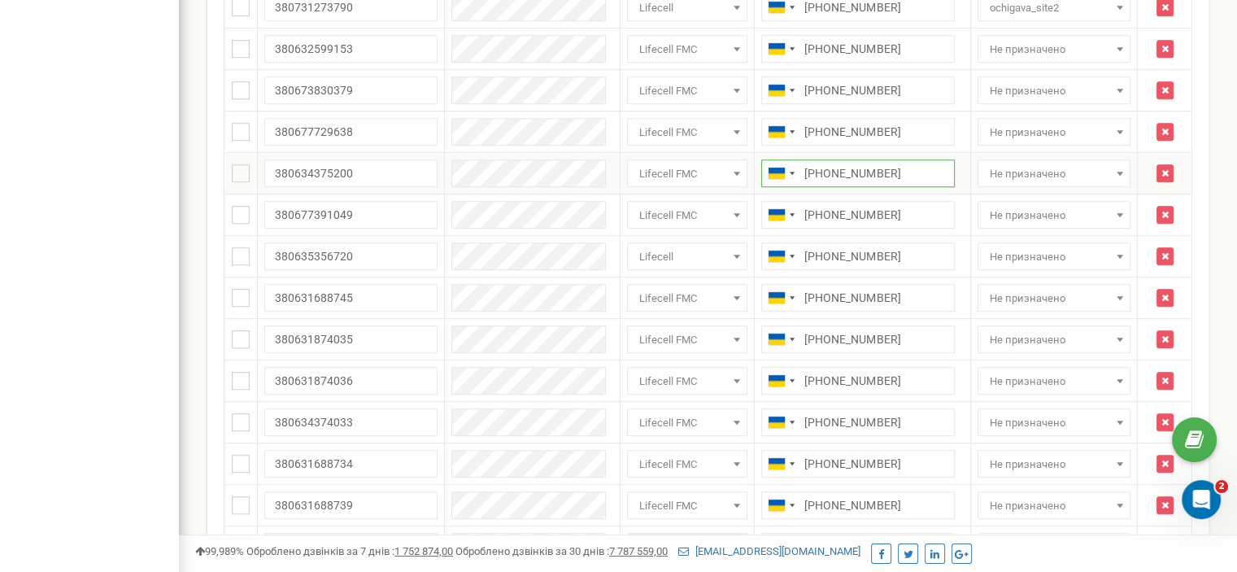
drag, startPoint x: 813, startPoint y: 168, endPoint x: 784, endPoint y: 169, distance: 29.3
click at [784, 169] on input "+380739668136" at bounding box center [857, 173] width 193 height 28
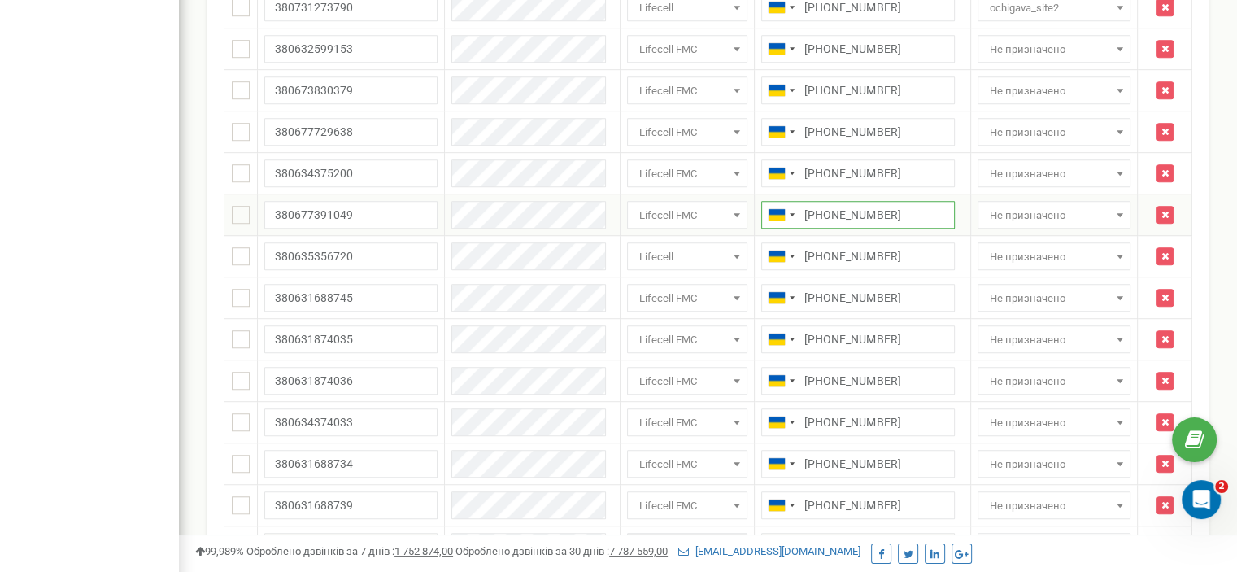
drag, startPoint x: 878, startPoint y: 208, endPoint x: 788, endPoint y: 210, distance: 90.3
click at [788, 210] on input "+380739687283" at bounding box center [857, 215] width 193 height 28
drag, startPoint x: 815, startPoint y: 251, endPoint x: 786, endPoint y: 254, distance: 28.6
click at [786, 254] on input "+380635356720" at bounding box center [857, 256] width 193 height 28
drag, startPoint x: 872, startPoint y: 294, endPoint x: 785, endPoint y: 296, distance: 87.0
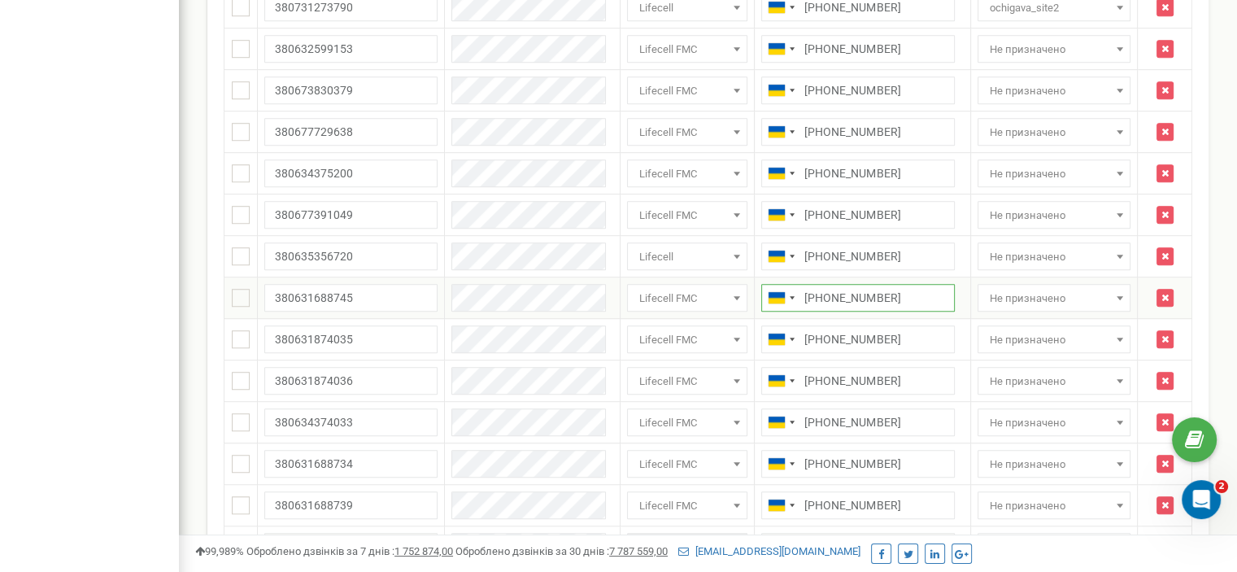
click at [785, 296] on input "+380739758820" at bounding box center [857, 298] width 193 height 28
drag, startPoint x: 862, startPoint y: 332, endPoint x: 788, endPoint y: 334, distance: 74.0
click at [788, 334] on input "+380734365536" at bounding box center [857, 339] width 193 height 28
drag, startPoint x: 869, startPoint y: 379, endPoint x: 788, endPoint y: 377, distance: 81.3
click at [788, 377] on input "+380734364338" at bounding box center [857, 381] width 193 height 28
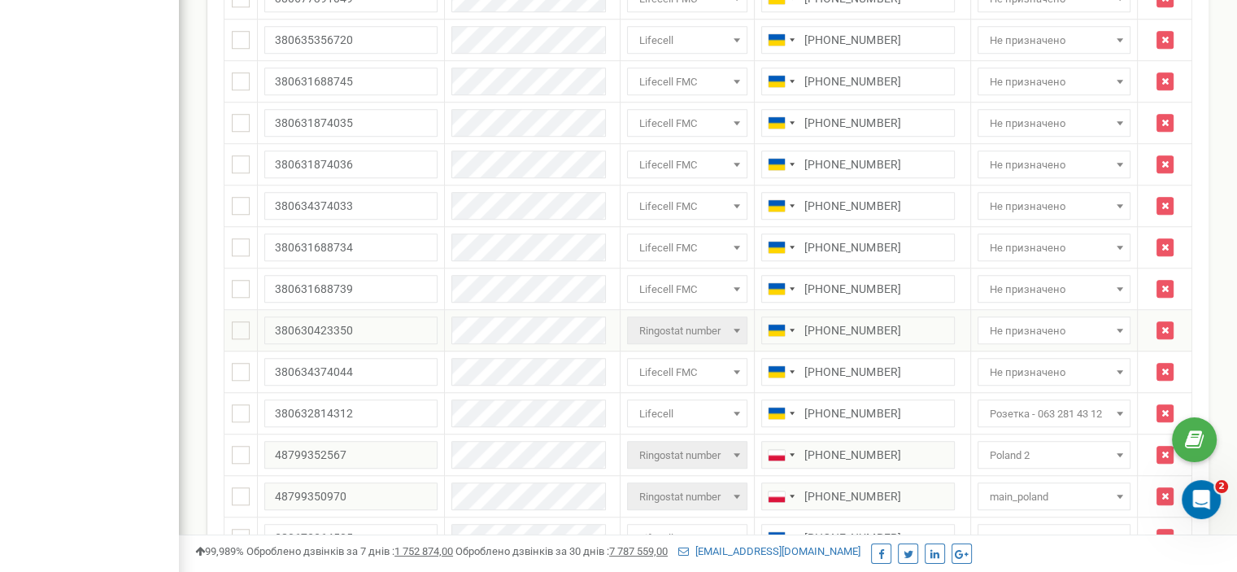
scroll to position [1301, 0]
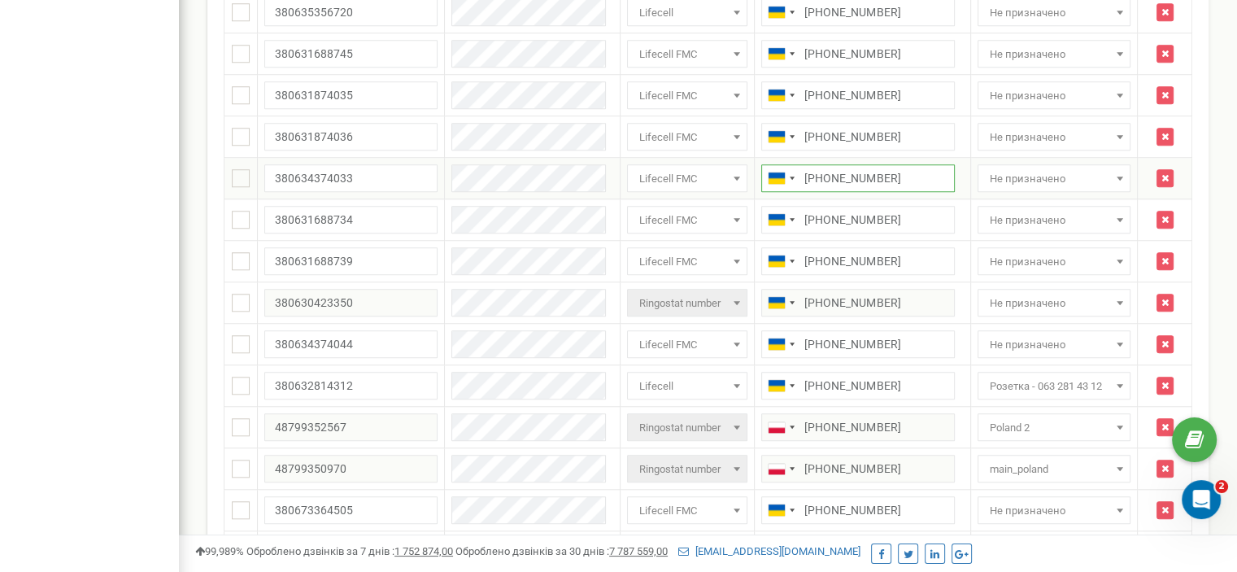
drag, startPoint x: 865, startPoint y: 177, endPoint x: 785, endPoint y: 174, distance: 80.6
click at [785, 174] on input "+380734562113" at bounding box center [857, 178] width 193 height 28
drag, startPoint x: 826, startPoint y: 217, endPoint x: 788, endPoint y: 217, distance: 38.2
click at [788, 217] on input "+380734367863" at bounding box center [857, 220] width 193 height 28
drag, startPoint x: 872, startPoint y: 249, endPoint x: 785, endPoint y: 254, distance: 86.3
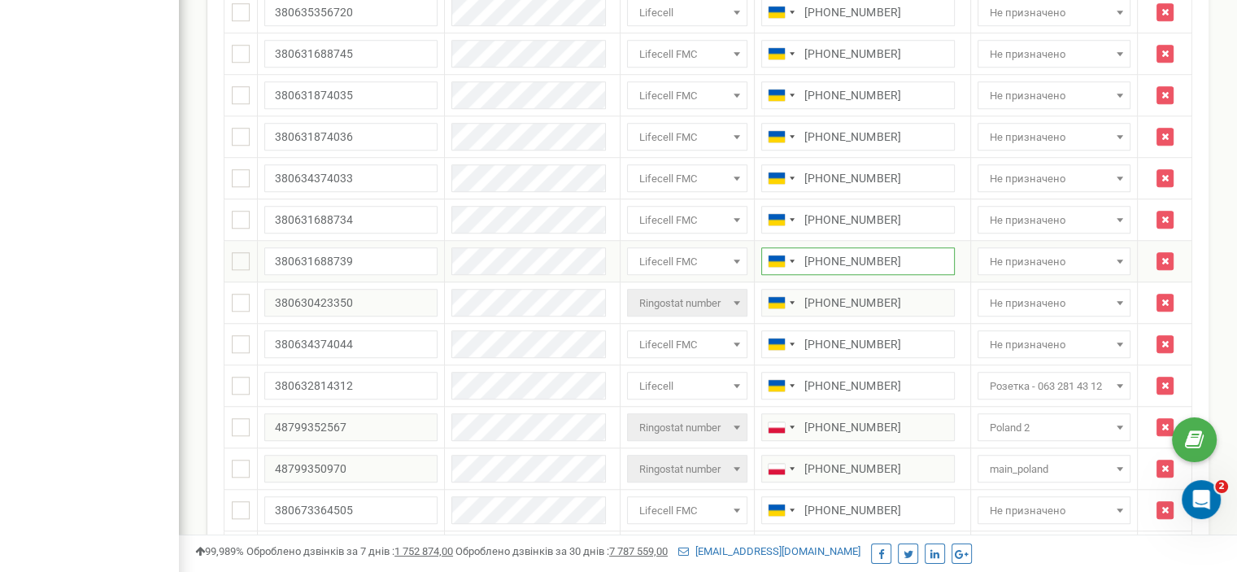
click at [785, 254] on input "+380734363692" at bounding box center [857, 261] width 193 height 28
drag, startPoint x: 881, startPoint y: 342, endPoint x: 789, endPoint y: 340, distance: 92.7
click at [789, 340] on input "+380939461575" at bounding box center [857, 344] width 193 height 28
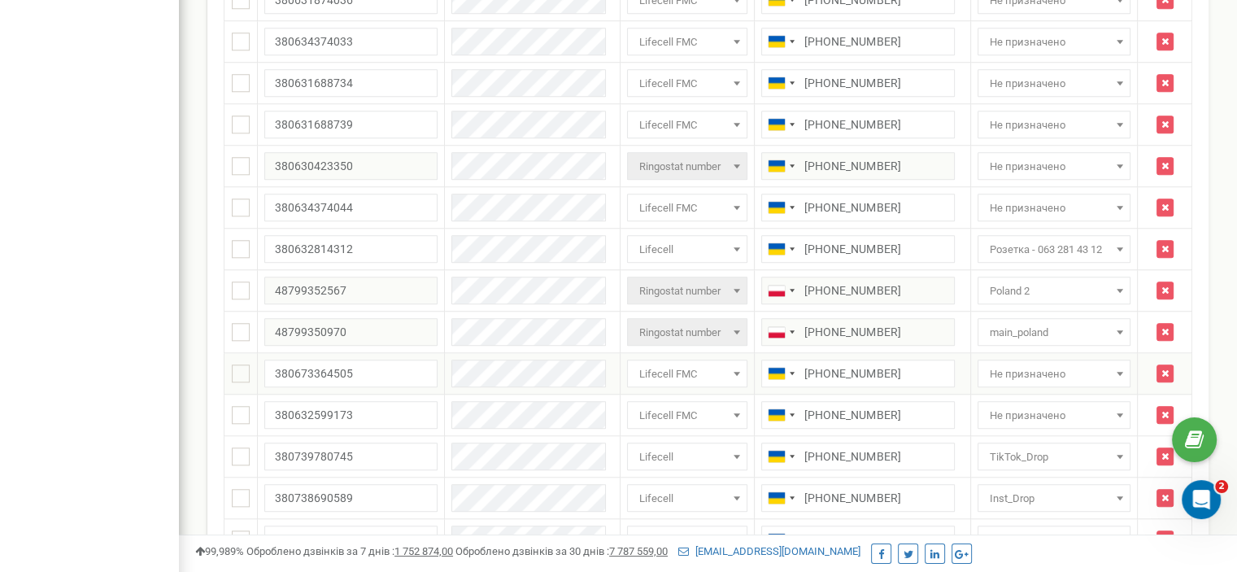
scroll to position [1463, 0]
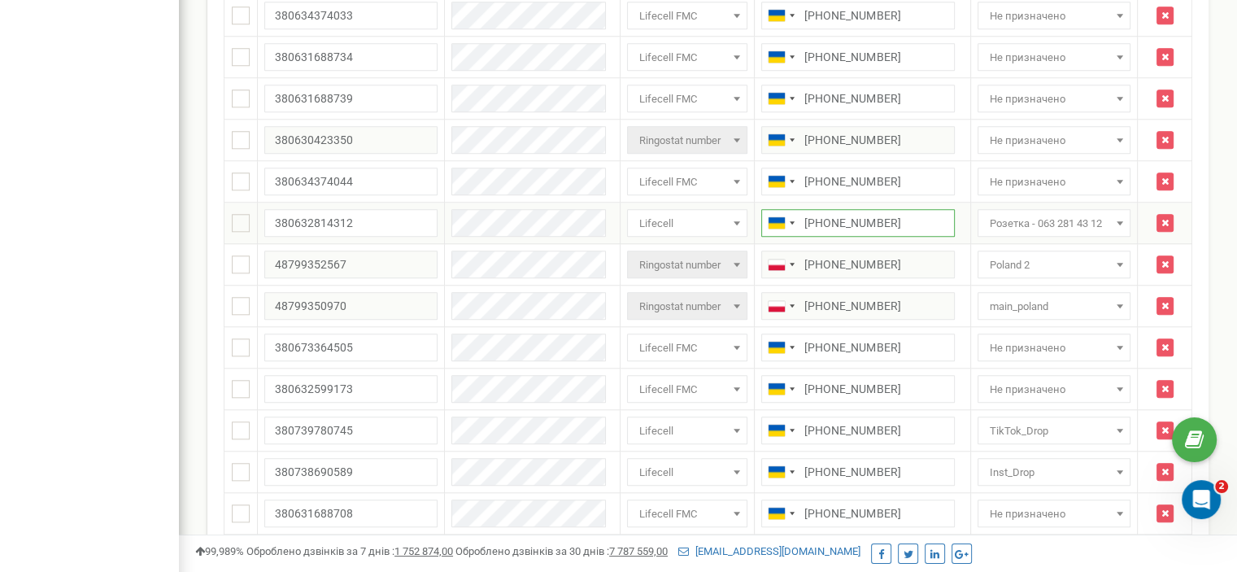
drag, startPoint x: 872, startPoint y: 216, endPoint x: 788, endPoint y: 226, distance: 84.3
click at [788, 226] on input "+380632814312" at bounding box center [857, 223] width 193 height 28
drag, startPoint x: 872, startPoint y: 339, endPoint x: 787, endPoint y: 349, distance: 85.1
click at [787, 349] on input "+380939261346" at bounding box center [857, 347] width 193 height 28
drag, startPoint x: 852, startPoint y: 383, endPoint x: 787, endPoint y: 385, distance: 65.1
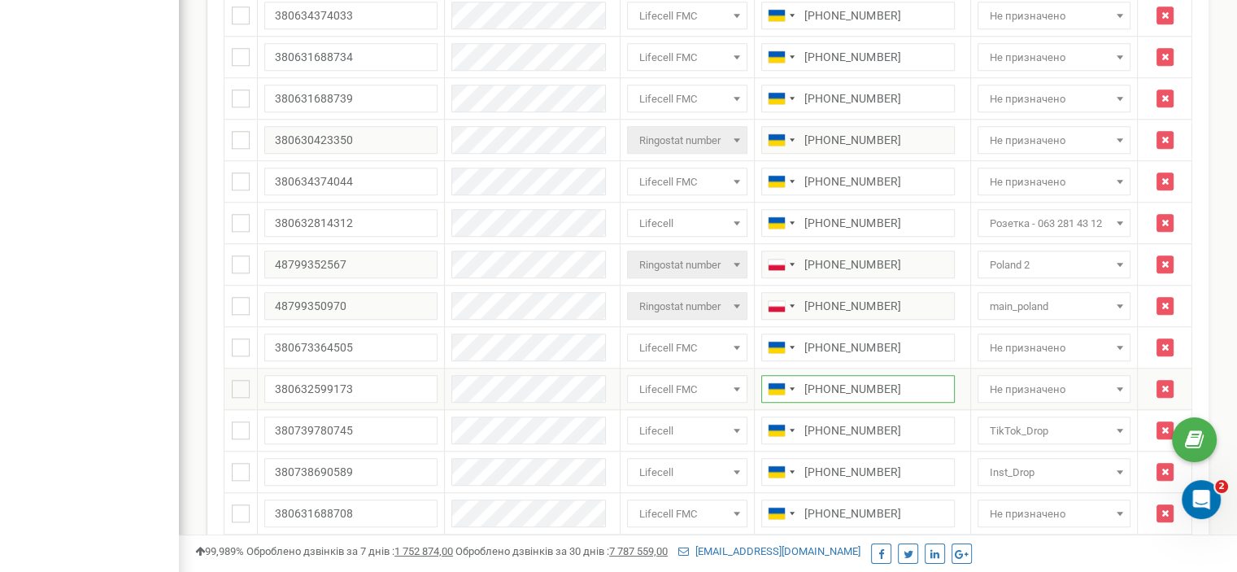
click at [787, 385] on input "+380738706879" at bounding box center [857, 389] width 193 height 28
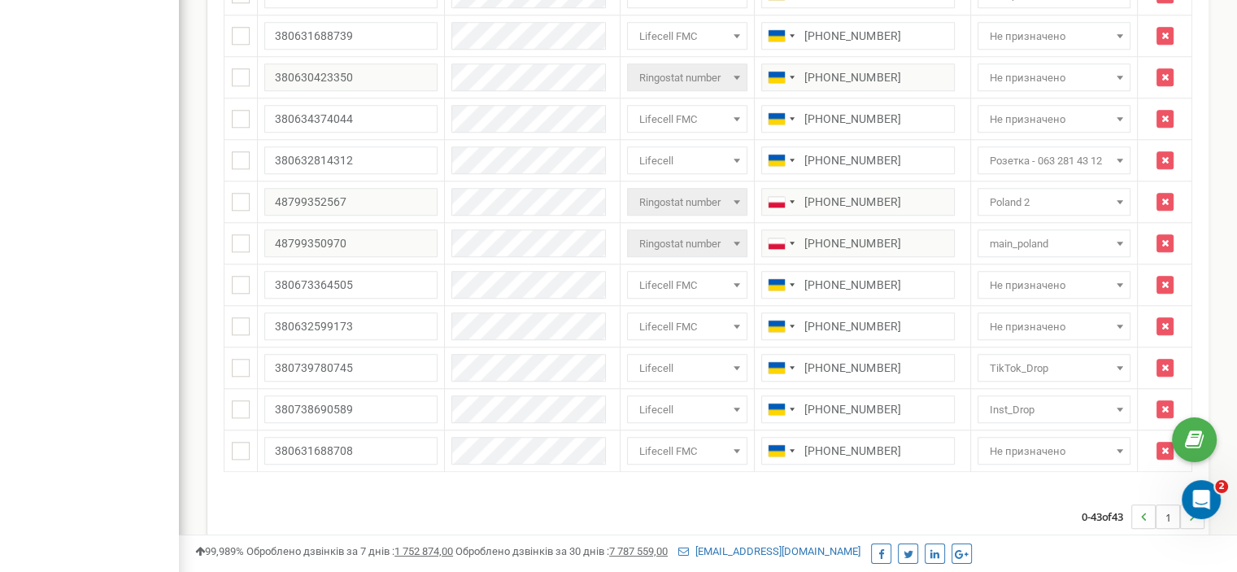
scroll to position [1591, 0]
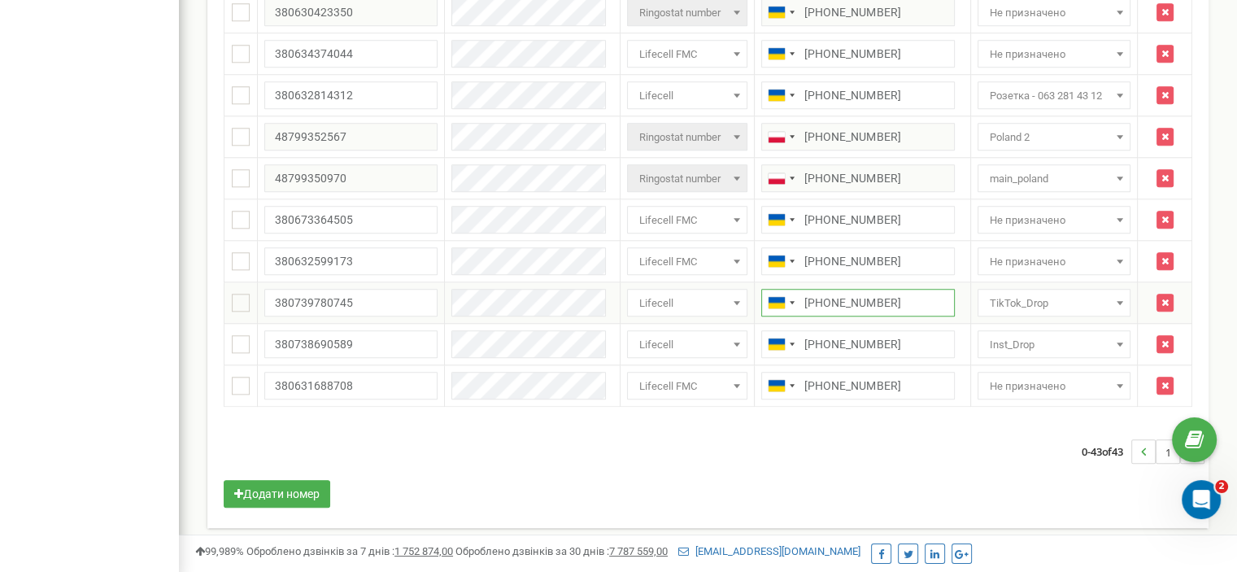
drag, startPoint x: 872, startPoint y: 295, endPoint x: 787, endPoint y: 298, distance: 84.6
click at [787, 298] on input "+380739780745" at bounding box center [857, 303] width 193 height 28
drag, startPoint x: 870, startPoint y: 333, endPoint x: 787, endPoint y: 338, distance: 83.1
click at [787, 338] on input "+380738690589" at bounding box center [857, 344] width 193 height 28
drag, startPoint x: 872, startPoint y: 380, endPoint x: 786, endPoint y: 382, distance: 85.4
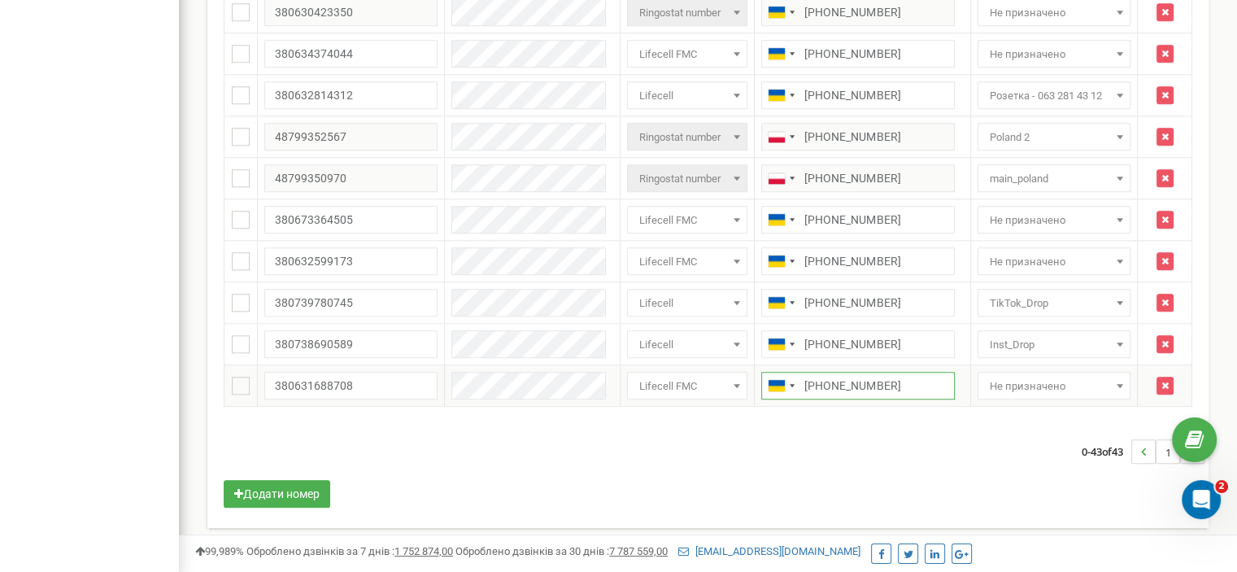
click at [786, 382] on input "+380734362005" at bounding box center [857, 386] width 193 height 28
click at [880, 425] on div "0-43 of 43 1" at bounding box center [707, 451] width 993 height 57
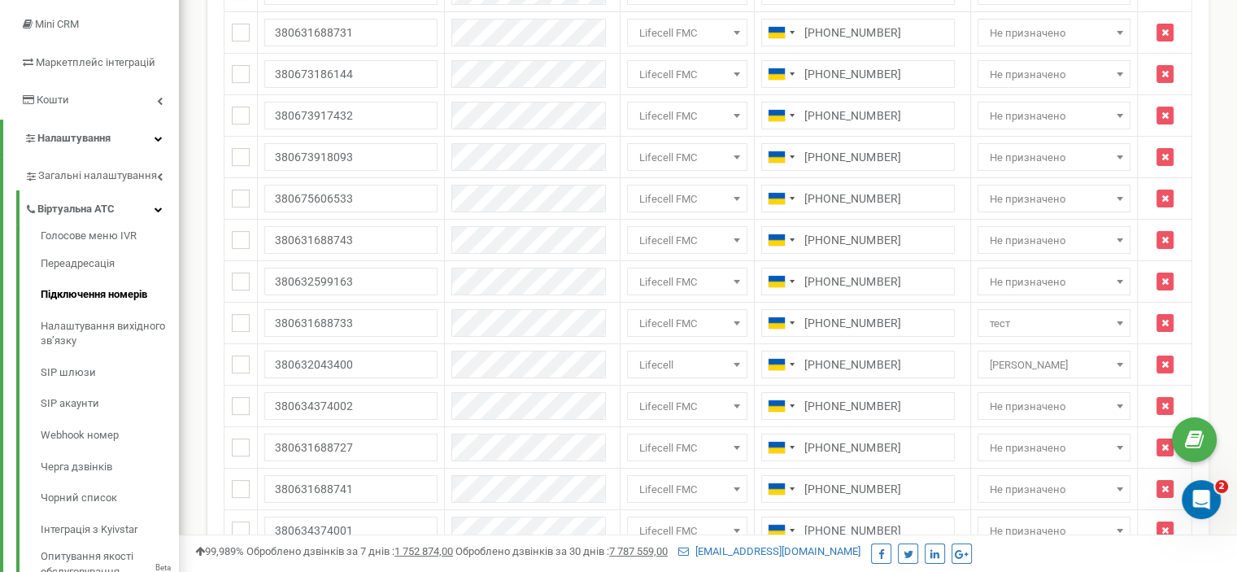
scroll to position [0, 0]
